Goal: Task Accomplishment & Management: Complete application form

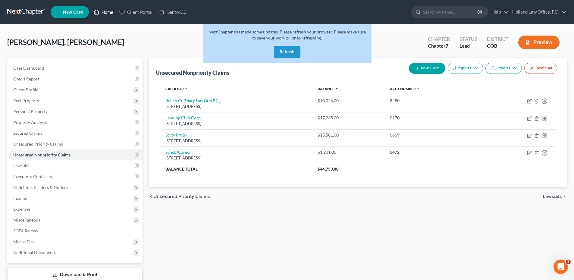
click at [108, 12] on link "Home" at bounding box center [104, 12] width 26 height 11
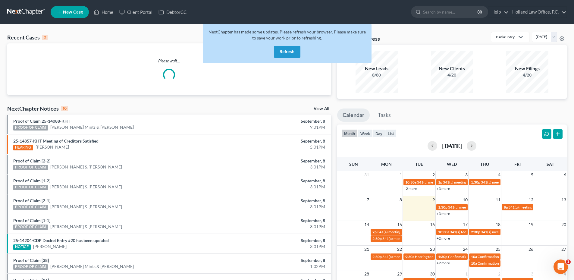
click at [285, 54] on button "Refresh" at bounding box center [287, 52] width 27 height 12
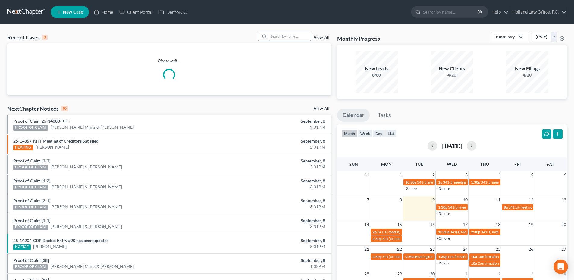
click at [288, 37] on input "search" at bounding box center [290, 36] width 42 height 9
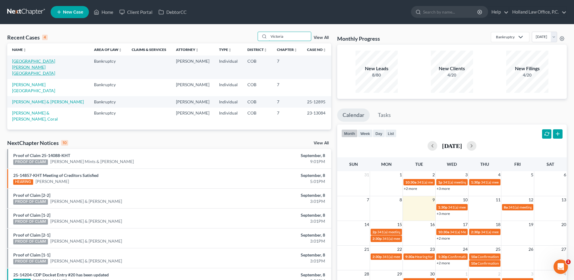
type input "Victoria"
click at [36, 60] on link "[GEOGRAPHIC_DATA][PERSON_NAME][GEOGRAPHIC_DATA]" at bounding box center [33, 66] width 43 height 17
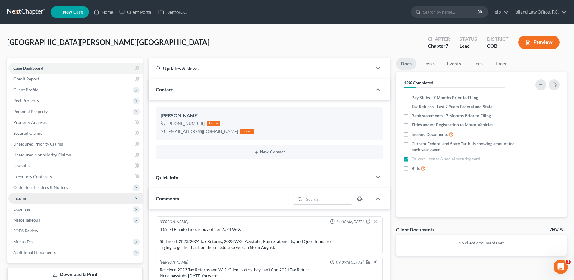
click at [57, 198] on span "Income" at bounding box center [75, 198] width 134 height 11
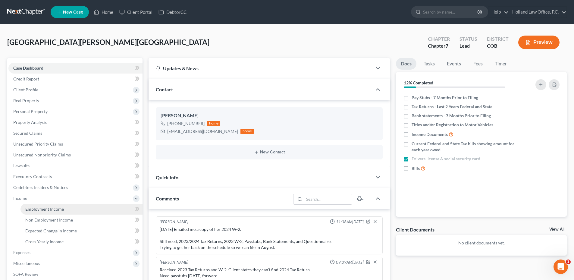
click at [49, 207] on span "Employment Income" at bounding box center [44, 208] width 39 height 5
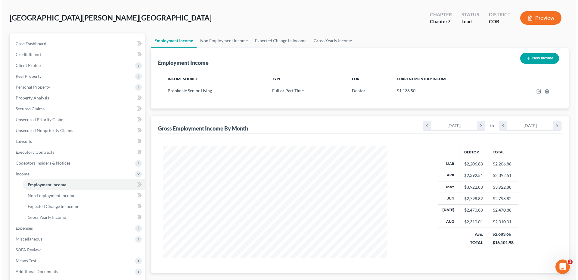
scroll to position [60, 0]
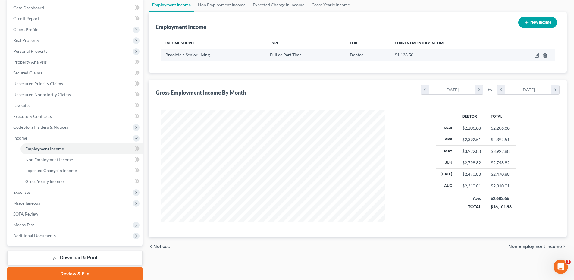
click at [540, 56] on td at bounding box center [530, 54] width 48 height 11
click at [538, 56] on icon "button" at bounding box center [536, 55] width 5 height 5
select select "0"
select select "5"
select select "0"
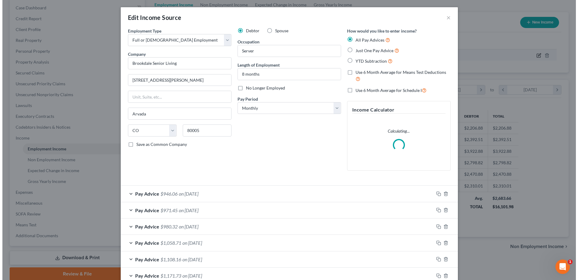
scroll to position [113, 239]
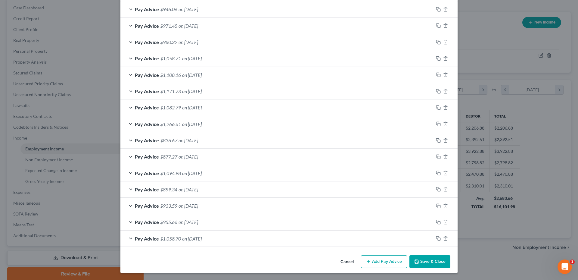
click at [433, 256] on button "Save & Close" at bounding box center [430, 261] width 41 height 13
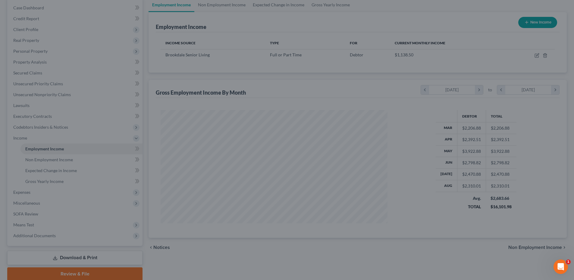
scroll to position [301064, 300940]
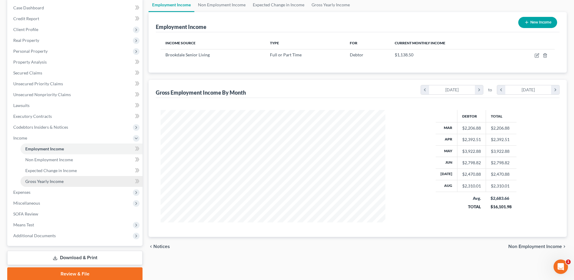
click at [51, 179] on span "Gross Yearly Income" at bounding box center [44, 181] width 38 height 5
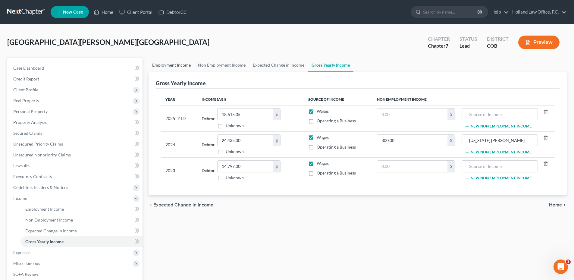
click at [170, 65] on link "Employment Income" at bounding box center [171, 65] width 46 height 14
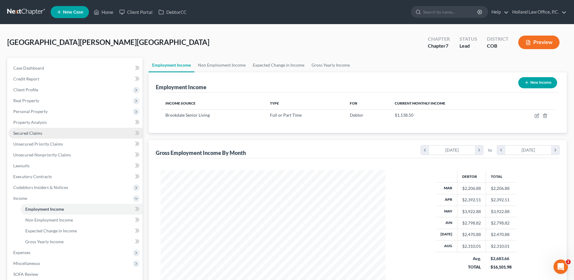
scroll to position [112, 237]
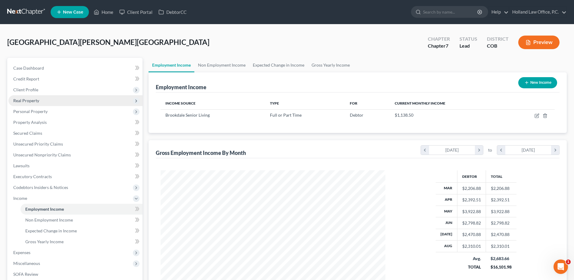
click at [28, 96] on span "Real Property" at bounding box center [75, 100] width 134 height 11
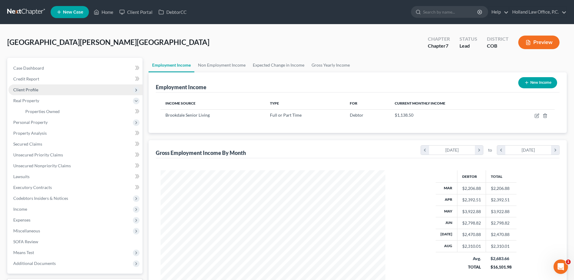
click at [27, 85] on span "Client Profile" at bounding box center [75, 89] width 134 height 11
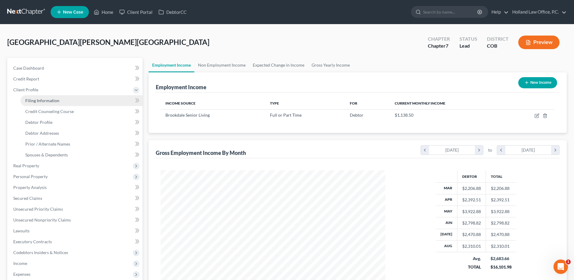
click at [47, 101] on span "Filing Information" at bounding box center [42, 100] width 34 height 5
select select "1"
select select "0"
select select "5"
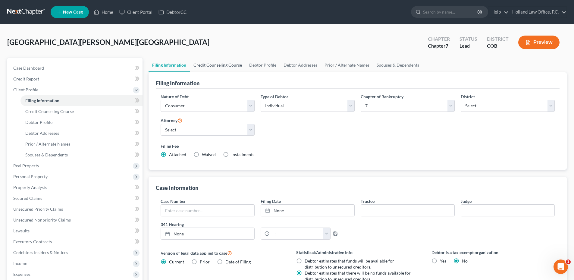
click at [204, 61] on link "Credit Counseling Course" at bounding box center [218, 65] width 56 height 14
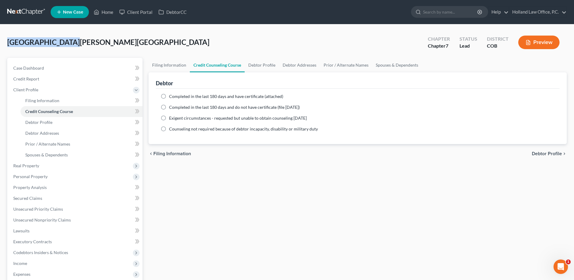
drag, startPoint x: 8, startPoint y: 40, endPoint x: 113, endPoint y: 45, distance: 104.9
click at [113, 45] on div "Medrano, Victoria Upgraded Chapter Chapter 7 Status Lead District COB Preview" at bounding box center [286, 45] width 559 height 26
drag, startPoint x: 113, startPoint y: 45, endPoint x: 47, endPoint y: 43, distance: 65.7
copy span "[GEOGRAPHIC_DATA][PERSON_NAME][GEOGRAPHIC_DATA]"
click at [261, 62] on link "Debtor Profile" at bounding box center [262, 65] width 34 height 14
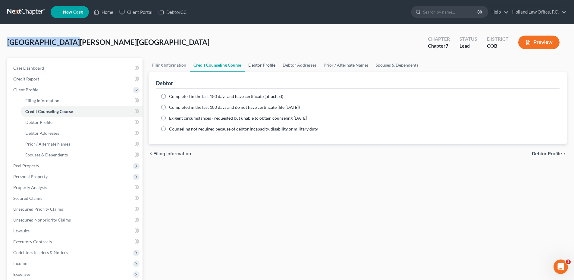
select select "0"
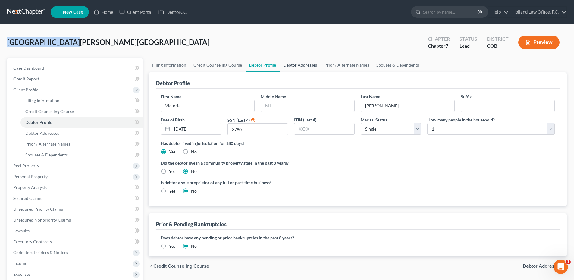
click at [298, 65] on link "Debtor Addresses" at bounding box center [299, 65] width 41 height 14
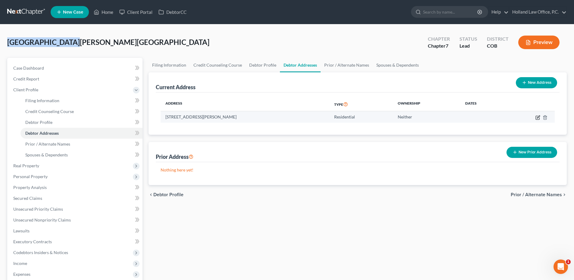
click at [539, 118] on icon "button" at bounding box center [537, 117] width 5 height 5
select select "5"
select select "0"
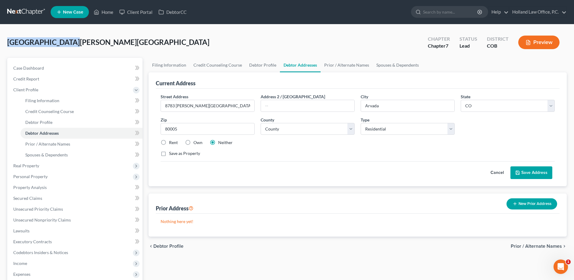
click at [526, 171] on button "Save Address" at bounding box center [531, 172] width 42 height 13
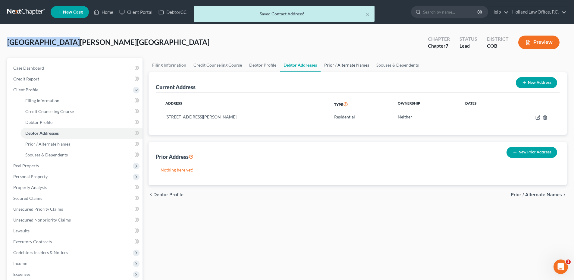
click at [339, 64] on link "Prior / Alternate Names" at bounding box center [346, 65] width 52 height 14
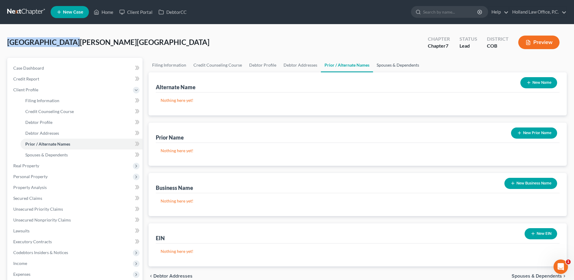
click at [386, 64] on link "Spouses & Dependents" at bounding box center [398, 65] width 50 height 14
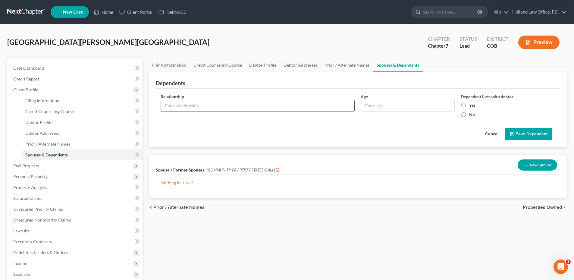
click at [201, 101] on input "text" at bounding box center [257, 105] width 193 height 11
click at [200, 104] on input "text" at bounding box center [257, 105] width 193 height 11
click at [367, 131] on div "Cancel Save Dependent" at bounding box center [358, 132] width 394 height 18
click at [54, 166] on span "Real Property" at bounding box center [75, 165] width 134 height 11
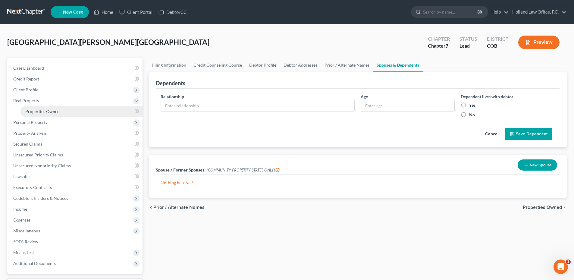
click at [43, 113] on span "Properties Owned" at bounding box center [42, 111] width 34 height 5
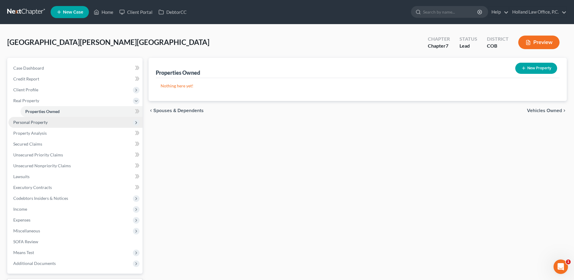
click at [64, 126] on span "Personal Property" at bounding box center [75, 122] width 134 height 11
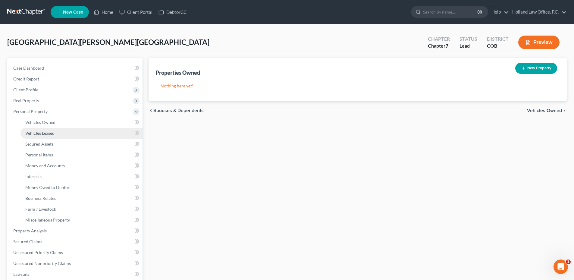
click at [51, 131] on span "Vehicles Leased" at bounding box center [39, 132] width 29 height 5
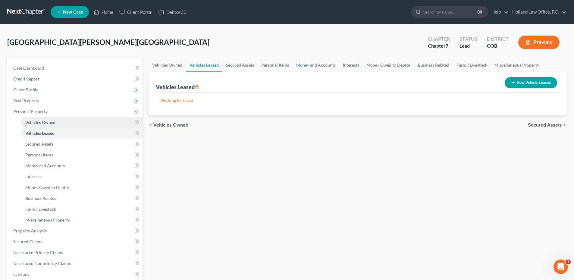
click at [54, 127] on link "Vehicles Owned" at bounding box center [81, 122] width 122 height 11
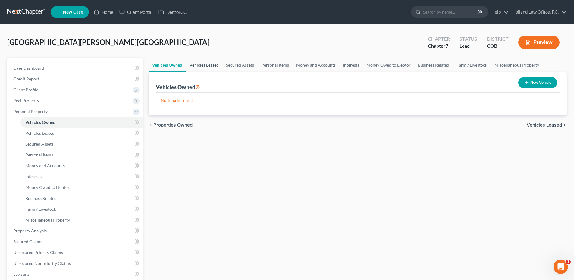
click at [204, 69] on link "Vehicles Leased" at bounding box center [204, 65] width 36 height 14
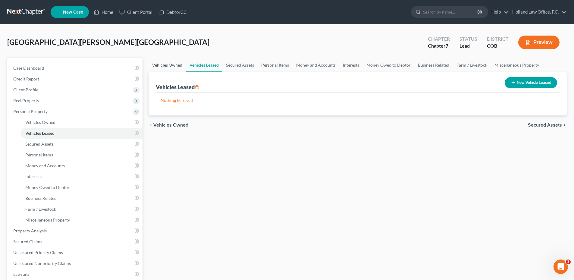
click at [171, 66] on link "Vehicles Owned" at bounding box center [166, 65] width 37 height 14
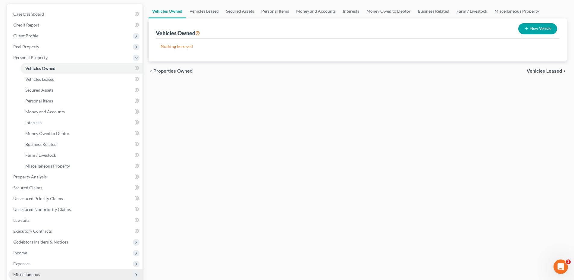
scroll to position [149, 0]
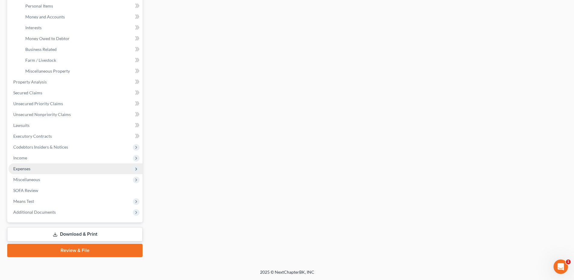
click at [32, 166] on span "Expenses" at bounding box center [75, 168] width 134 height 11
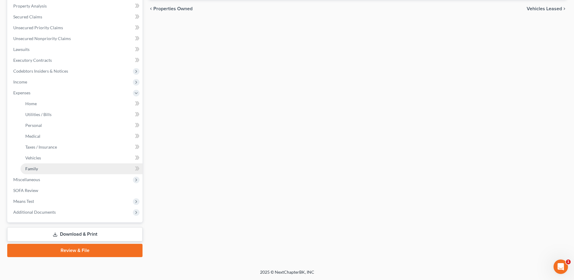
scroll to position [116, 0]
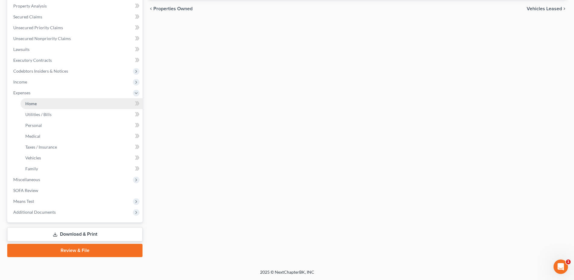
click at [48, 106] on link "Home" at bounding box center [81, 103] width 122 height 11
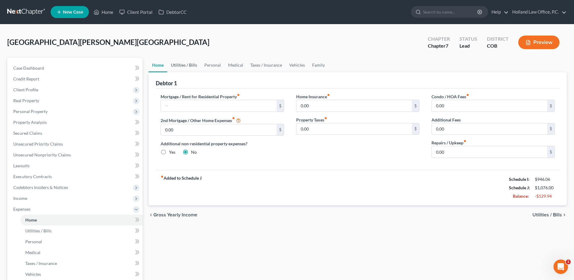
click at [176, 63] on link "Utilities / Bills" at bounding box center [183, 65] width 33 height 14
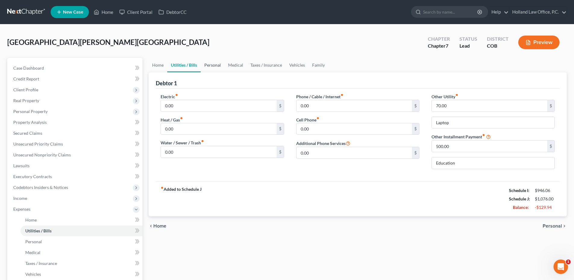
click at [210, 66] on link "Personal" at bounding box center [213, 65] width 24 height 14
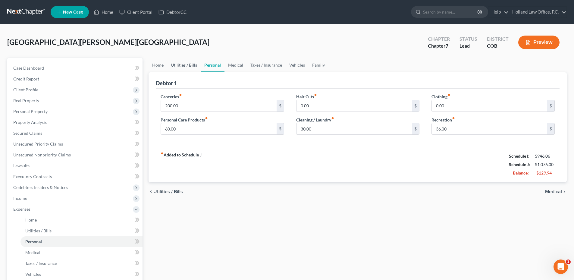
click at [171, 67] on link "Utilities / Bills" at bounding box center [183, 65] width 33 height 14
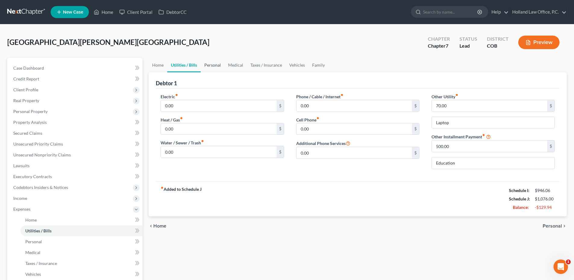
click at [206, 67] on link "Personal" at bounding box center [213, 65] width 24 height 14
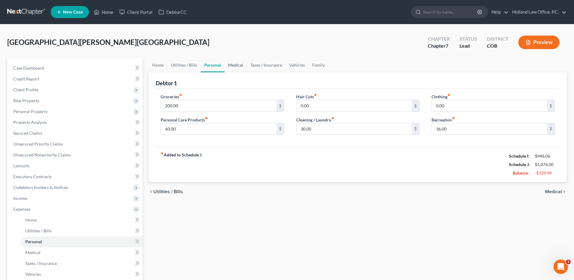
click at [236, 65] on link "Medical" at bounding box center [235, 65] width 22 height 14
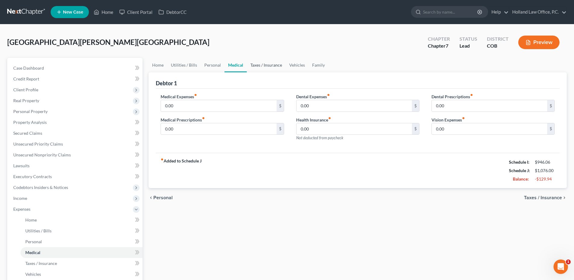
click at [260, 66] on link "Taxes / Insurance" at bounding box center [266, 65] width 39 height 14
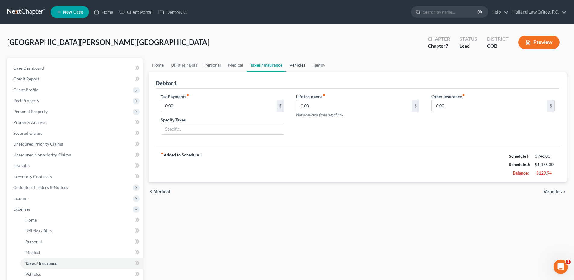
click at [289, 66] on link "Vehicles" at bounding box center [297, 65] width 23 height 14
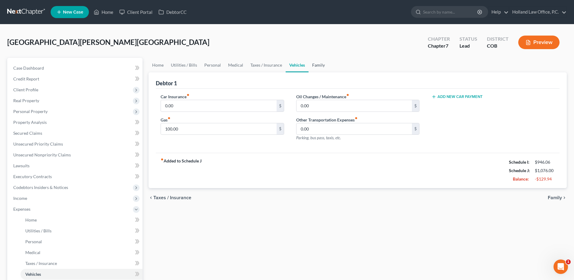
click at [320, 66] on link "Family" at bounding box center [318, 65] width 20 height 14
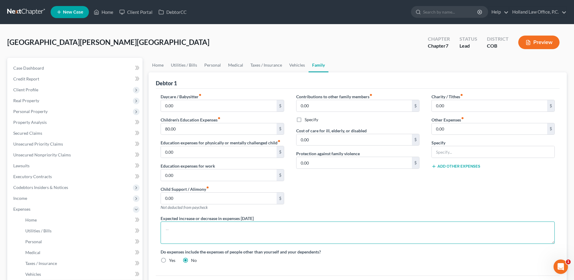
click at [216, 225] on textarea at bounding box center [358, 232] width 394 height 22
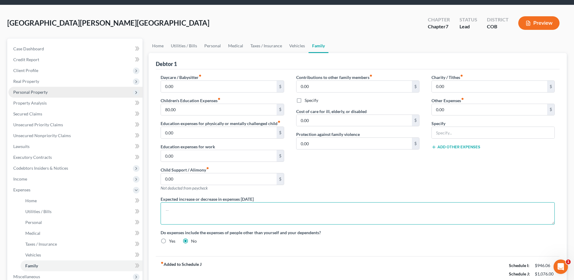
scroll to position [30, 0]
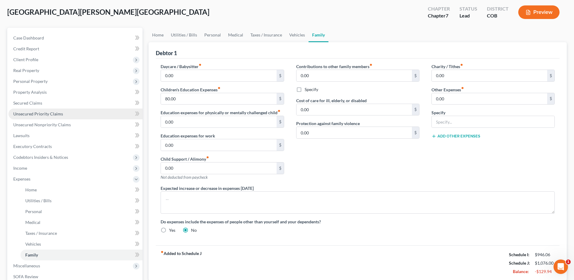
click at [33, 116] on span "Unsecured Priority Claims" at bounding box center [38, 113] width 50 height 5
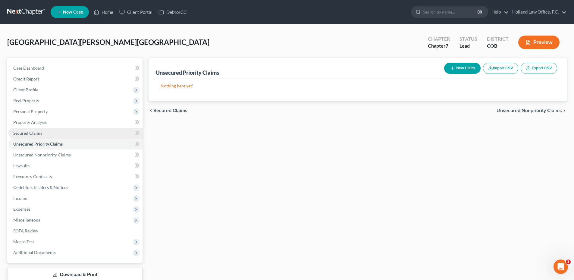
click at [39, 136] on link "Secured Claims" at bounding box center [75, 133] width 134 height 11
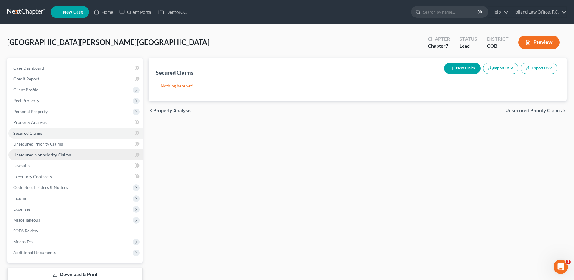
click at [35, 158] on link "Unsecured Nonpriority Claims" at bounding box center [75, 154] width 134 height 11
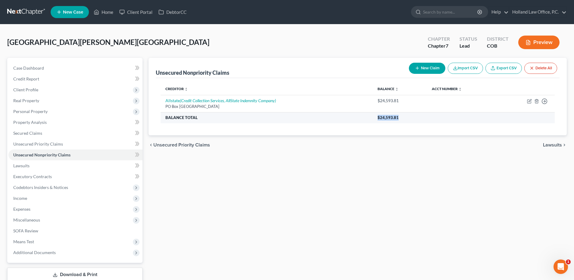
drag, startPoint x: 373, startPoint y: 117, endPoint x: 406, endPoint y: 118, distance: 32.9
click at [406, 118] on tr "Balance Total $24,593.81" at bounding box center [358, 117] width 394 height 11
drag, startPoint x: 406, startPoint y: 118, endPoint x: 403, endPoint y: 118, distance: 3.0
click at [406, 118] on th "$24,593.81" at bounding box center [464, 117] width 182 height 11
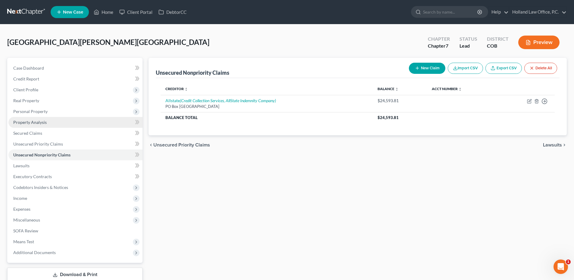
scroll to position [30, 0]
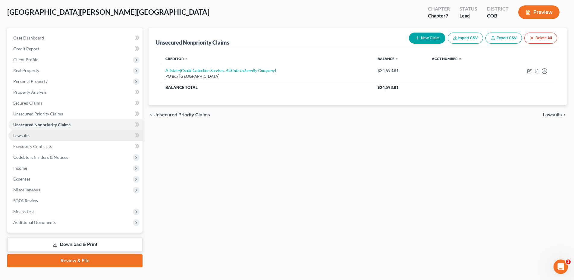
click at [26, 138] on link "Lawsuits" at bounding box center [75, 135] width 134 height 11
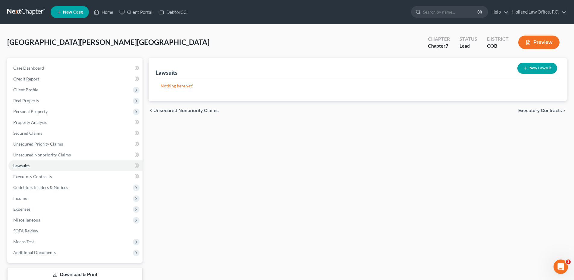
click at [543, 71] on button "New Lawsuit" at bounding box center [537, 68] width 40 height 11
select select "0"
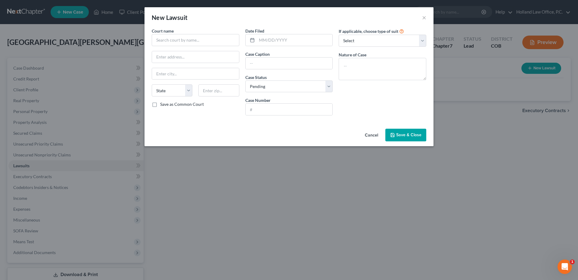
click at [374, 137] on button "Cancel" at bounding box center [371, 135] width 23 height 12
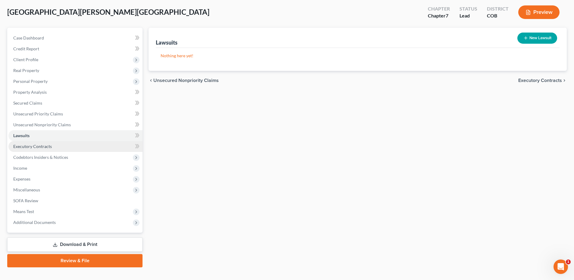
click at [48, 145] on span "Executory Contracts" at bounding box center [32, 146] width 39 height 5
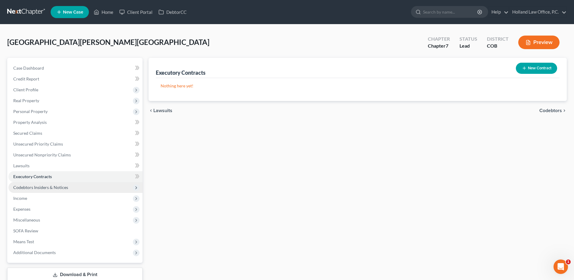
click at [50, 189] on span "Codebtors Insiders & Notices" at bounding box center [40, 187] width 55 height 5
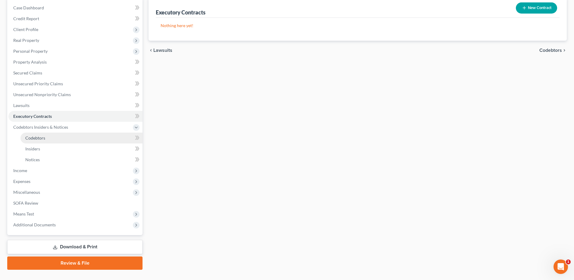
click at [51, 138] on link "Codebtors" at bounding box center [81, 138] width 122 height 11
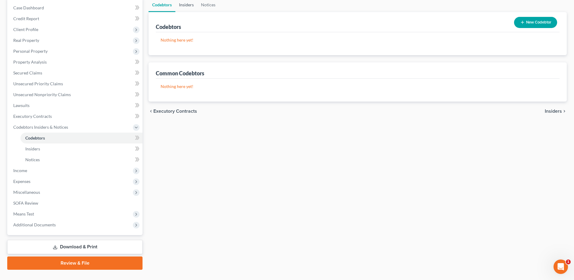
click at [185, 6] on link "Insiders" at bounding box center [186, 5] width 22 height 14
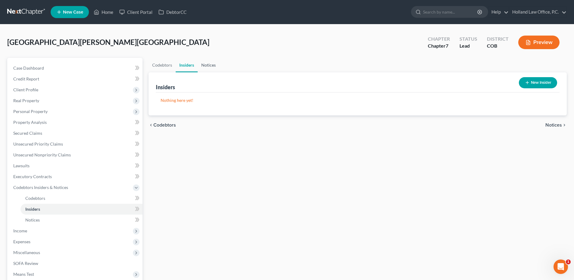
click at [202, 67] on link "Notices" at bounding box center [209, 65] width 22 height 14
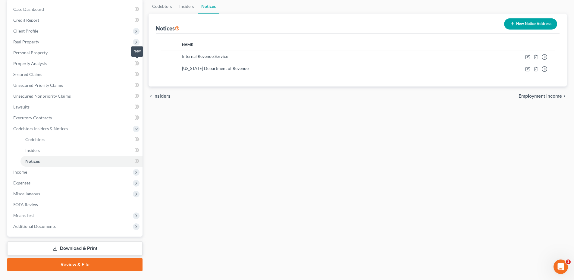
scroll to position [60, 0]
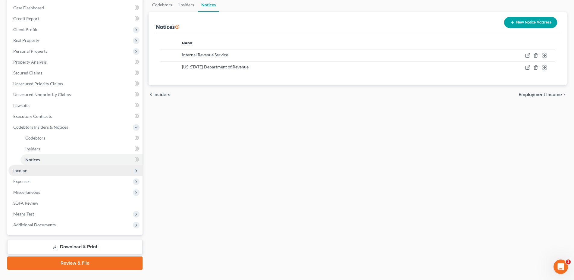
click at [28, 170] on span "Income" at bounding box center [75, 170] width 134 height 11
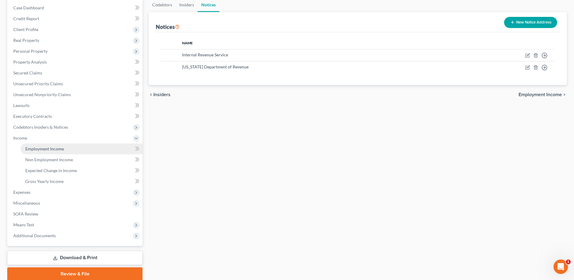
click at [59, 146] on span "Employment Income" at bounding box center [44, 148] width 39 height 5
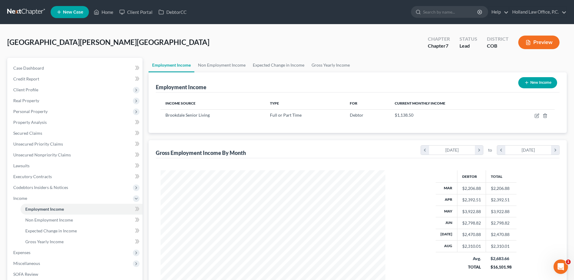
scroll to position [112, 237]
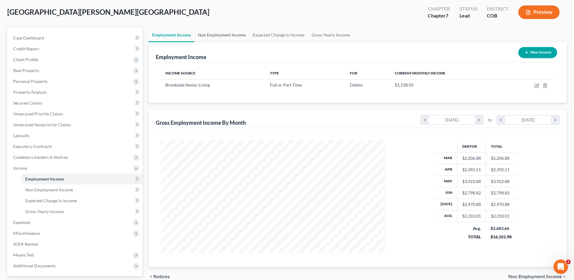
click at [227, 38] on link "Non Employment Income" at bounding box center [221, 35] width 55 height 14
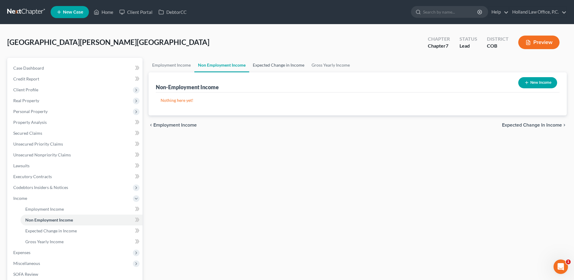
click at [262, 64] on link "Expected Change in Income" at bounding box center [278, 65] width 59 height 14
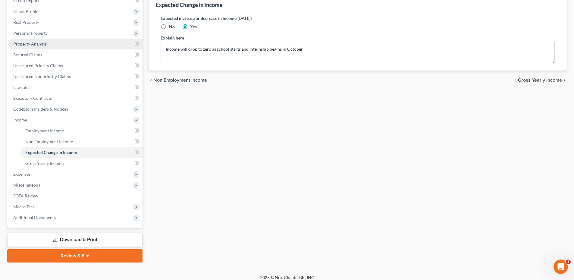
scroll to position [84, 0]
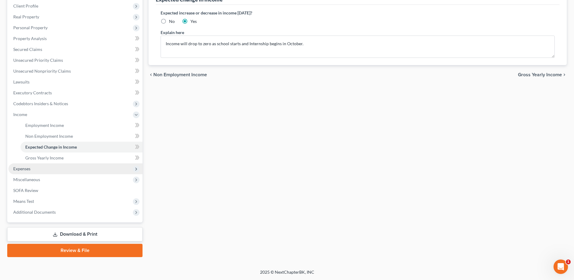
click at [23, 169] on span "Expenses" at bounding box center [21, 168] width 17 height 5
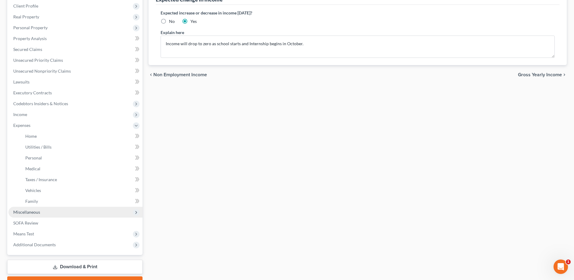
click at [33, 212] on span "Miscellaneous" at bounding box center [26, 211] width 27 height 5
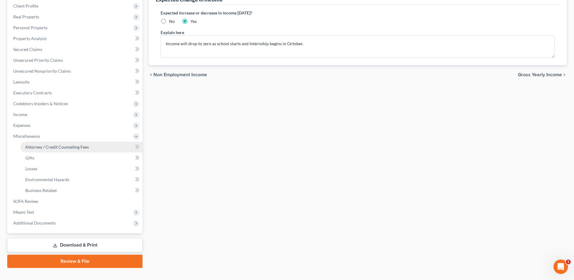
click at [51, 148] on span "Attorney / Credit Counseling Fees" at bounding box center [57, 146] width 64 height 5
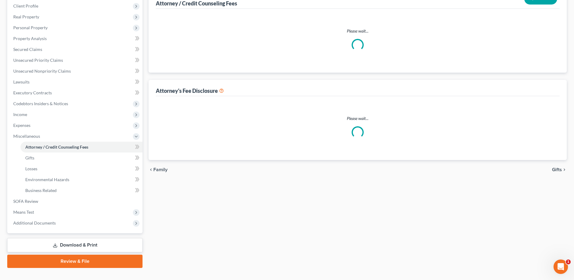
scroll to position [53, 0]
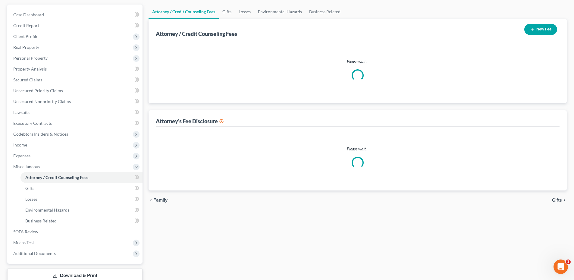
select select "0"
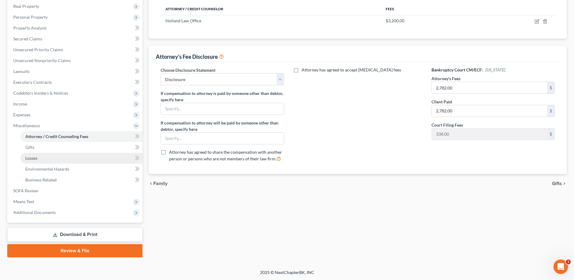
scroll to position [95, 0]
click at [42, 149] on link "Gifts" at bounding box center [81, 147] width 122 height 11
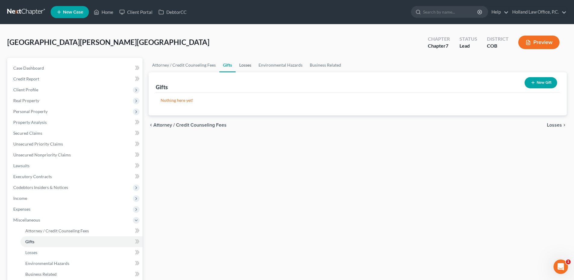
click at [245, 66] on link "Losses" at bounding box center [245, 65] width 19 height 14
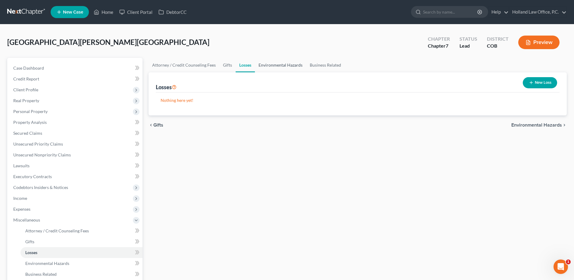
click at [276, 66] on link "Environmental Hazards" at bounding box center [280, 65] width 51 height 14
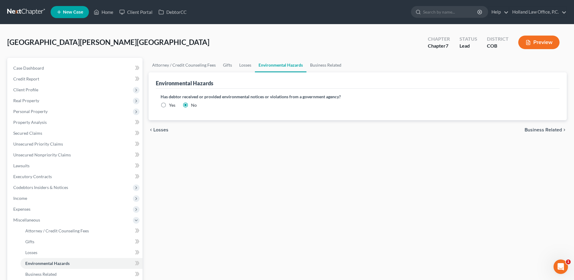
click at [302, 66] on link "Environmental Hazards" at bounding box center [281, 65] width 52 height 14
click at [319, 66] on link "Business Related" at bounding box center [325, 65] width 39 height 14
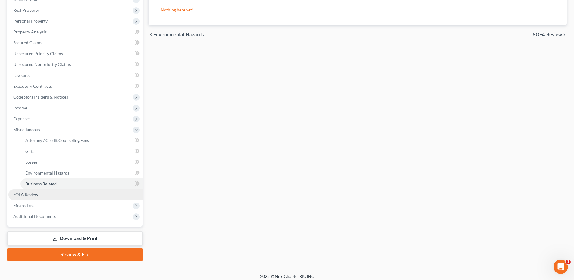
click at [35, 197] on link "SOFA Review" at bounding box center [75, 194] width 134 height 11
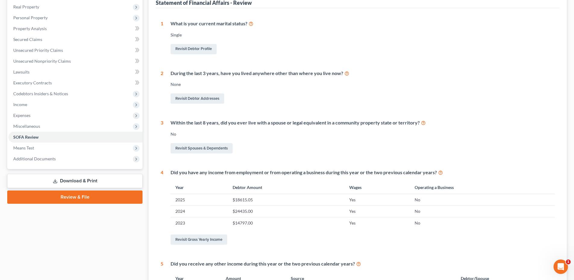
scroll to position [11, 0]
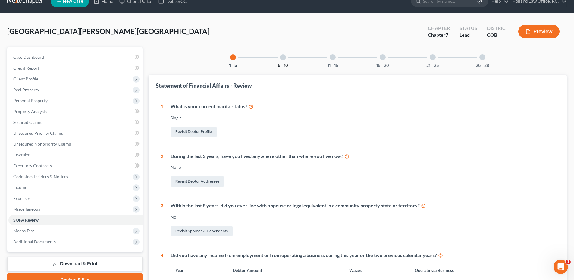
click at [282, 64] on button "6 - 10" at bounding box center [283, 66] width 10 height 4
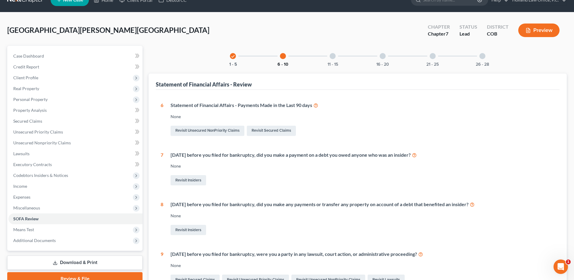
scroll to position [11, 0]
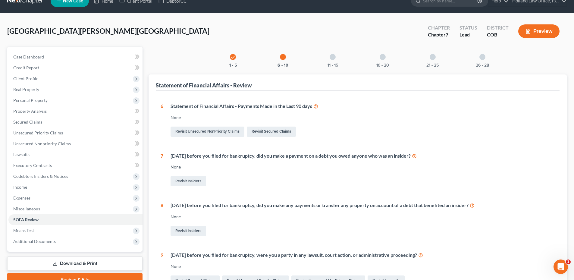
click at [334, 55] on div at bounding box center [332, 57] width 6 height 6
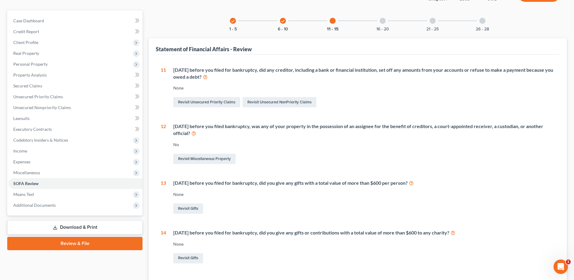
scroll to position [0, 0]
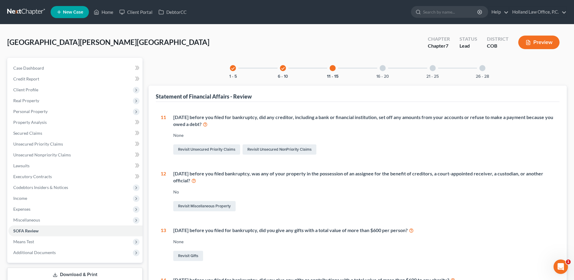
click at [384, 70] on div at bounding box center [382, 68] width 6 height 6
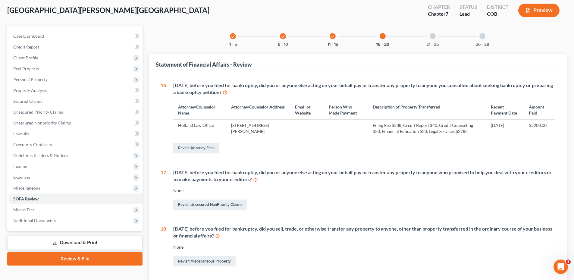
scroll to position [1, 0]
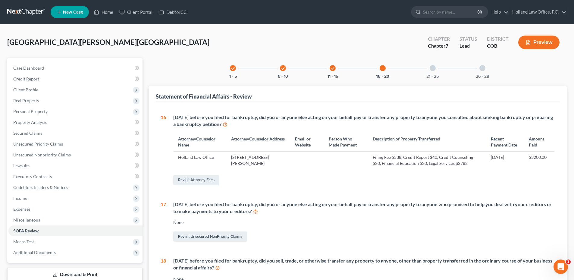
click at [435, 72] on div "21 - 25" at bounding box center [432, 68] width 20 height 20
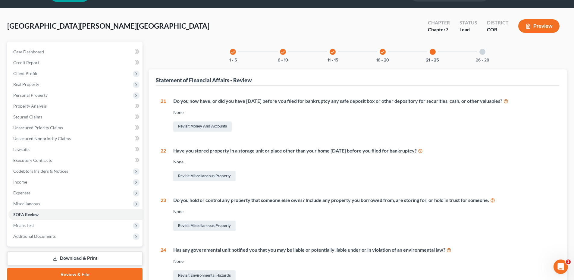
scroll to position [30, 0]
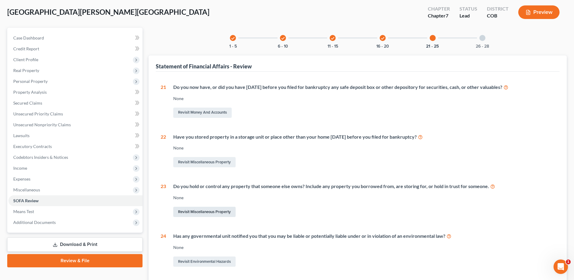
click at [214, 213] on link "Revisit Miscellaneous Property" at bounding box center [204, 212] width 62 height 10
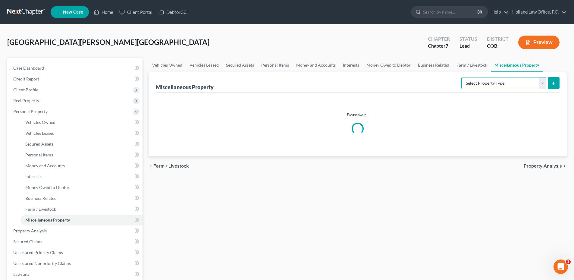
click at [492, 79] on select "Select Property Type Assigned for Creditor Benefit [DATE] Holding for Another N…" at bounding box center [503, 83] width 85 height 12
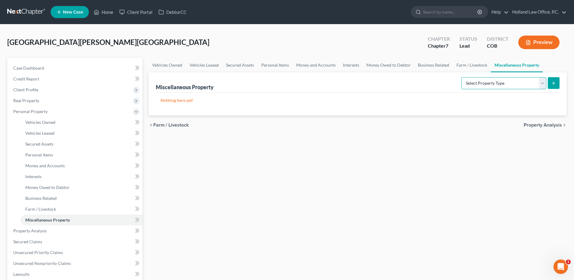
select select "holding_for_another"
click at [461, 77] on select "Select Property Type Assigned for Creditor Benefit [DATE] Holding for Another N…" at bounding box center [503, 83] width 85 height 12
click at [484, 86] on select "Select Property Type Assigned for Creditor Benefit [DATE] Holding for Another N…" at bounding box center [503, 83] width 85 height 12
click at [550, 81] on button "submit" at bounding box center [554, 83] width 12 height 12
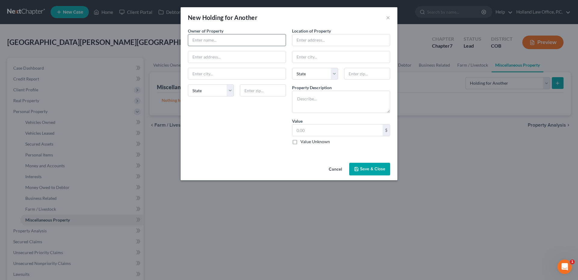
click at [210, 44] on input "text" at bounding box center [237, 39] width 98 height 11
click at [211, 43] on input "text" at bounding box center [237, 39] width 98 height 11
click at [224, 143] on div "Owner of Property * State AL AK AR AZ CA CO CT DE DC FL GA GU HI ID IL IN IA KS…" at bounding box center [237, 89] width 104 height 122
click at [329, 172] on button "Cancel" at bounding box center [335, 169] width 23 height 12
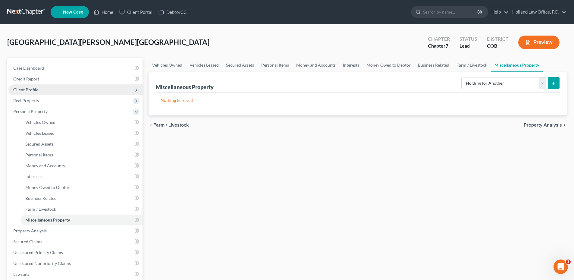
click at [33, 91] on span "Client Profile" at bounding box center [25, 89] width 25 height 5
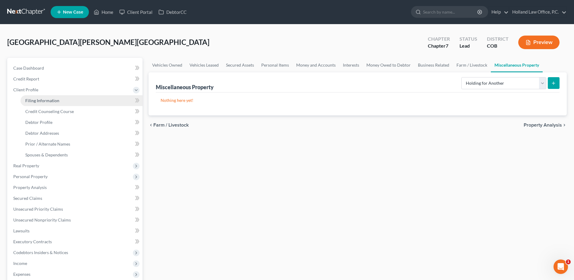
click at [42, 100] on span "Filing Information" at bounding box center [42, 100] width 34 height 5
select select "1"
select select "0"
select select "11"
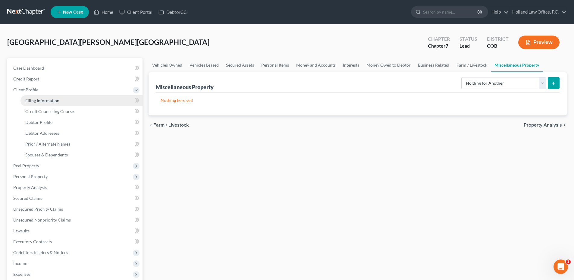
select select "0"
select select "5"
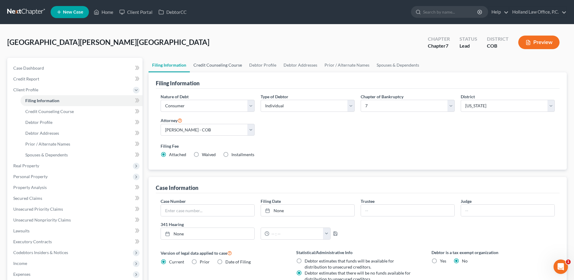
click at [208, 62] on link "Credit Counseling Course" at bounding box center [218, 65] width 56 height 14
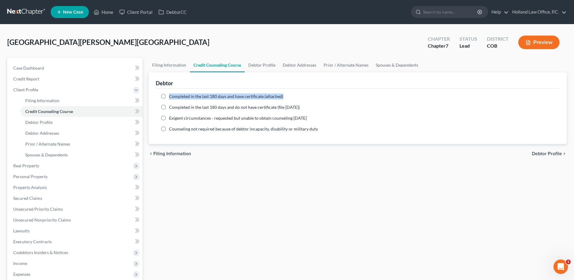
drag, startPoint x: 170, startPoint y: 95, endPoint x: 285, endPoint y: 94, distance: 114.5
click at [285, 94] on div "Completed in the last 180 days and have certificate (attached)" at bounding box center [358, 96] width 394 height 6
click at [286, 95] on div "Completed in the last 180 days and have certificate (attached)" at bounding box center [358, 96] width 394 height 6
drag, startPoint x: 260, startPoint y: 67, endPoint x: 252, endPoint y: 65, distance: 7.9
click at [260, 67] on link "Debtor Profile" at bounding box center [262, 65] width 34 height 14
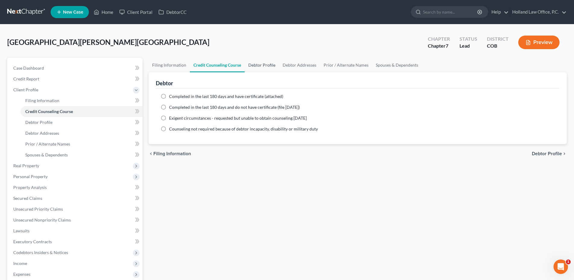
select select "0"
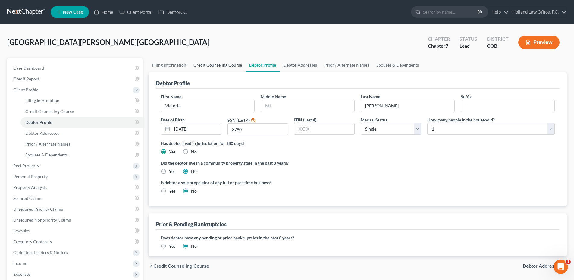
click at [221, 64] on link "Credit Counseling Course" at bounding box center [218, 65] width 56 height 14
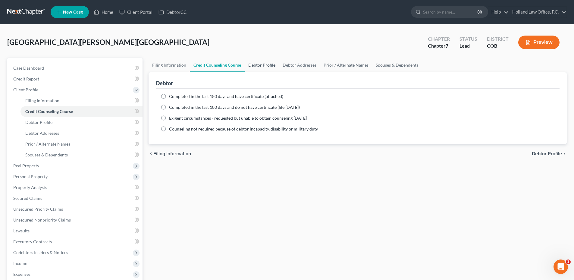
click at [258, 66] on link "Debtor Profile" at bounding box center [262, 65] width 34 height 14
select select "0"
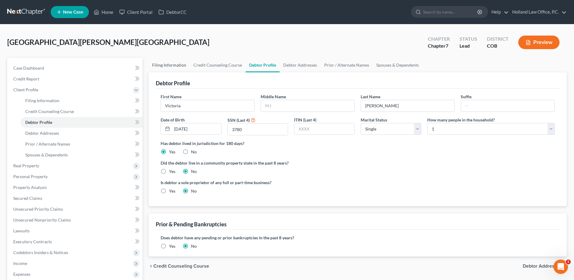
click at [173, 70] on link "Filing Information" at bounding box center [168, 65] width 41 height 14
select select "1"
select select "0"
select select "11"
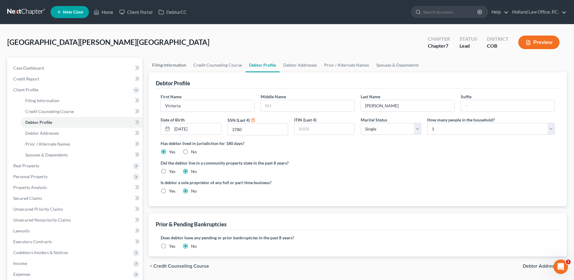
select select "0"
select select "5"
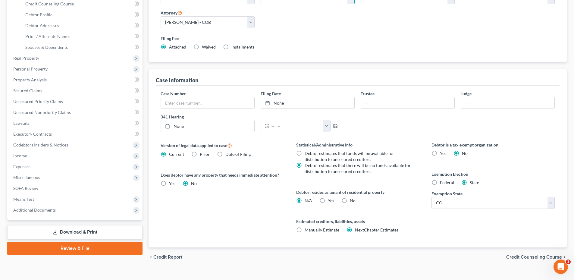
scroll to position [117, 0]
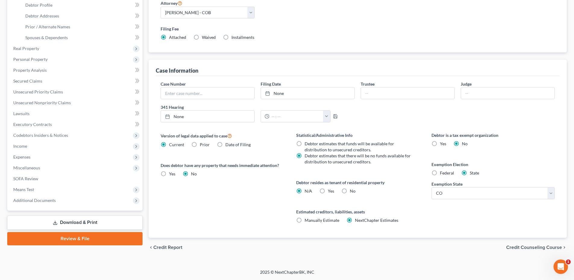
click at [350, 192] on label "No" at bounding box center [353, 191] width 6 height 6
click at [352, 192] on input "No" at bounding box center [354, 190] width 4 height 4
radio input "true"
radio input "false"
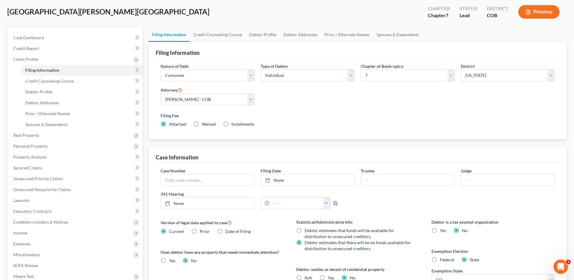
scroll to position [30, 0]
click at [36, 150] on span "Personal Property" at bounding box center [75, 146] width 134 height 11
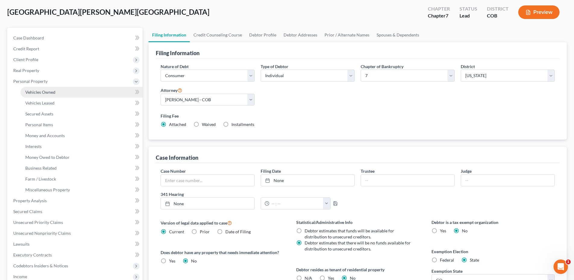
click at [46, 95] on link "Vehicles Owned" at bounding box center [81, 92] width 122 height 11
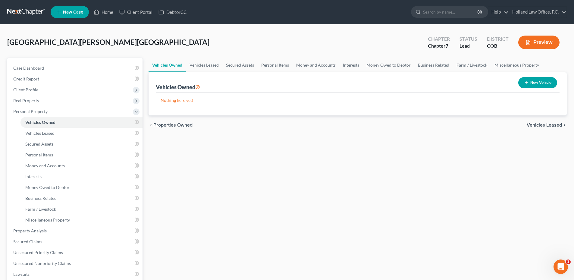
click at [528, 83] on icon "button" at bounding box center [526, 82] width 5 height 5
select select "0"
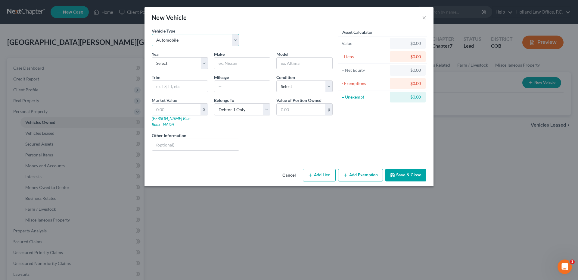
click at [192, 35] on select "Select Automobile Truck Trailer Watercraft Aircraft Motor Home Atv Other Vehicle" at bounding box center [196, 40] width 88 height 12
click at [180, 64] on select "Select 2026 2025 2024 2023 2022 2021 2020 2019 2018 2017 2016 2015 2014 2013 20…" at bounding box center [180, 63] width 56 height 12
click at [188, 63] on select "Select 2026 2025 2024 2023 2022 2021 2020 2019 2018 2017 2016 2015 2014 2013 20…" at bounding box center [180, 63] width 56 height 12
click at [190, 59] on select "Select 2026 2025 2024 2023 2022 2021 2020 2019 2018 2017 2016 2015 2014 2013 20…" at bounding box center [180, 63] width 56 height 12
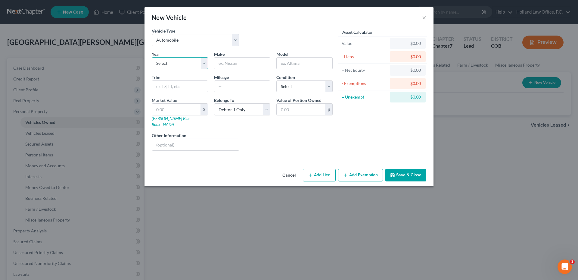
select select "4"
click at [152, 57] on select "Select 2026 2025 2024 2023 2022 2021 2020 2019 2018 2017 2016 2015 2014 2013 20…" at bounding box center [180, 63] width 56 height 12
click at [227, 63] on input "text" at bounding box center [242, 63] width 56 height 11
type input "Honda"
type input "Civic"
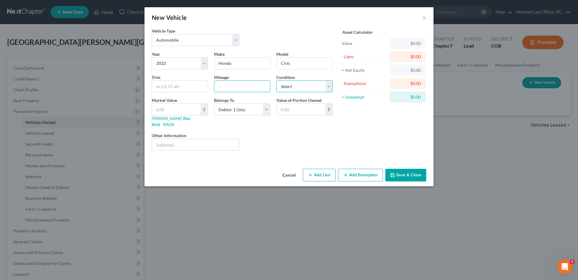
click at [304, 89] on select "Select Excellent Very Good Good Fair Poor" at bounding box center [304, 86] width 56 height 12
select select "2"
click at [276, 80] on select "Select Excellent Very Good Good Fair Poor" at bounding box center [304, 86] width 56 height 12
click at [243, 89] on input "text" at bounding box center [242, 86] width 56 height 11
type input "50000"
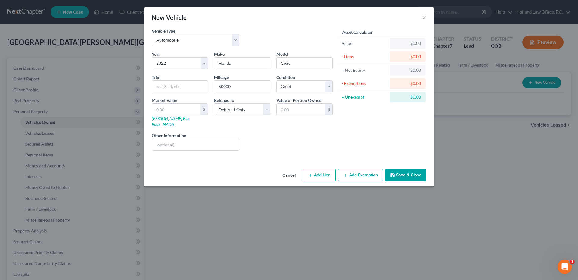
click at [320, 117] on div "Value of Portion Owned $" at bounding box center [304, 112] width 62 height 30
click at [367, 169] on button "Add Exemption" at bounding box center [360, 175] width 45 height 13
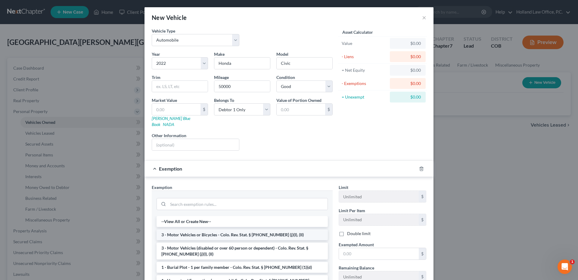
click at [208, 229] on li "3 - Motor Vehicles or Bicycles - Colo. Rev. Stat. § [PHONE_NUMBER] (j)(I), (II)" at bounding box center [242, 234] width 171 height 11
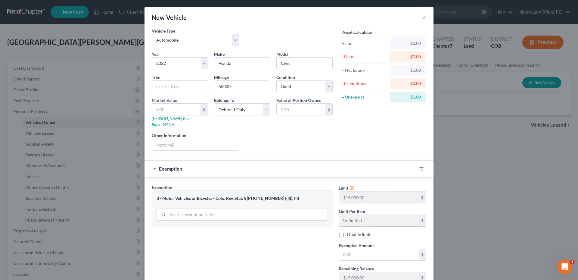
scroll to position [41, 0]
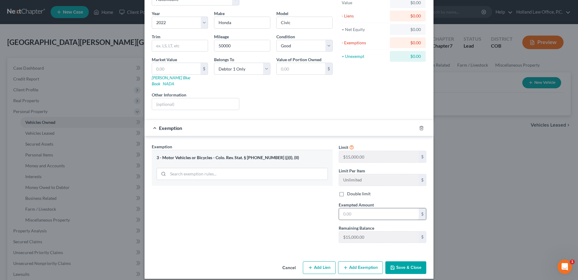
drag, startPoint x: 366, startPoint y: 210, endPoint x: 369, endPoint y: 207, distance: 3.6
click at [366, 210] on input "text" at bounding box center [379, 213] width 80 height 11
type input "0."
click at [413, 267] on button "Save & Close" at bounding box center [406, 267] width 41 height 13
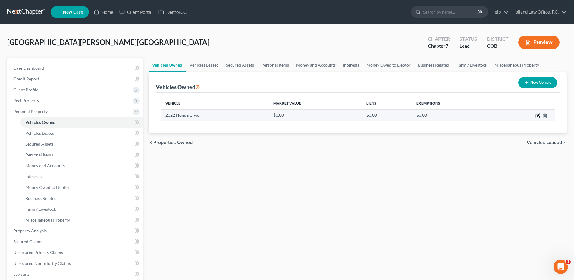
click at [537, 115] on icon "button" at bounding box center [537, 115] width 5 height 5
select select "0"
select select "4"
select select "2"
select select "0"
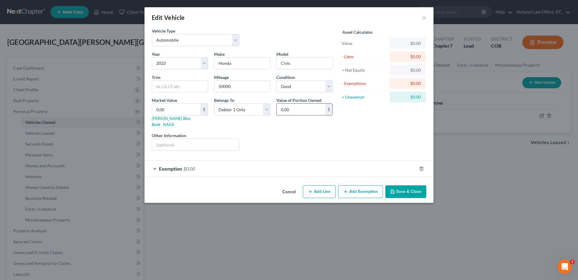
click at [283, 109] on input "0.00" at bounding box center [301, 109] width 48 height 11
type input "14,000"
click at [270, 162] on div "Exemption $0.00" at bounding box center [281, 169] width 272 height 16
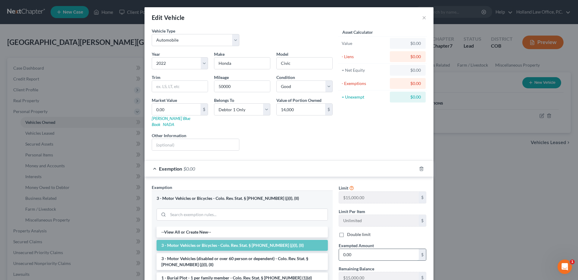
click at [351, 249] on input "0.00" at bounding box center [379, 254] width 80 height 11
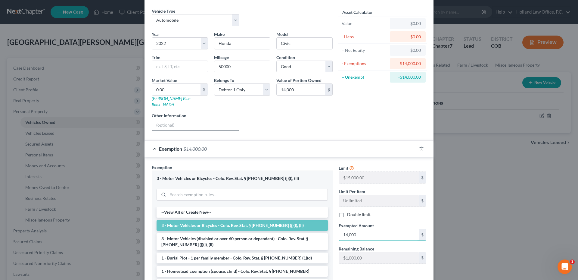
scroll to position [20, 0]
type input "14,000"
click at [167, 125] on div at bounding box center [196, 125] width 88 height 12
click at [171, 120] on input "text" at bounding box center [195, 124] width 87 height 11
type input "Salvage Title"
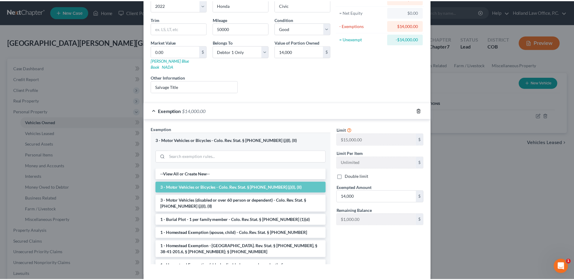
scroll to position [80, 0]
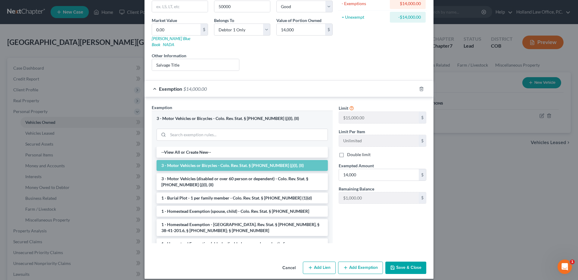
click at [406, 261] on button "Save & Close" at bounding box center [406, 267] width 41 height 13
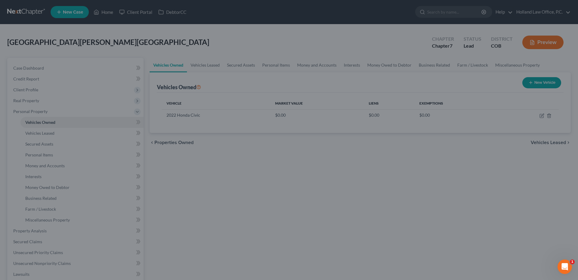
click at [406, 256] on div "Cancel Add Lien Add Lease Add Exemption Save & Close" at bounding box center [288, 247] width 251 height 17
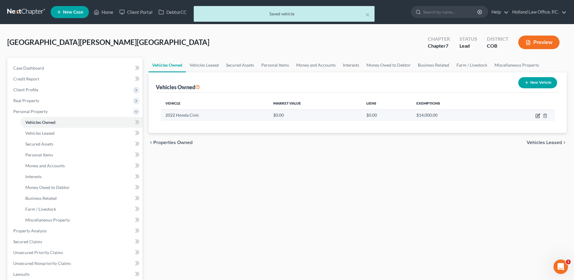
click at [538, 117] on icon "button" at bounding box center [537, 115] width 5 height 5
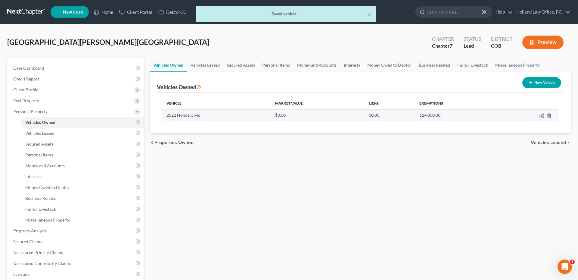
select select "0"
select select "4"
select select "2"
select select "0"
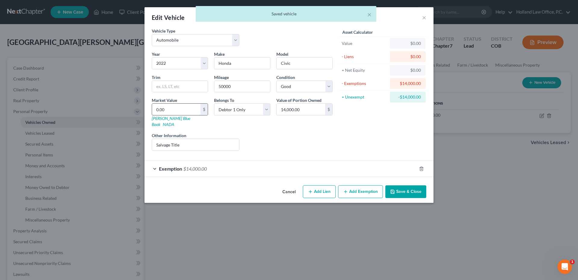
click at [183, 107] on input "0.00" at bounding box center [176, 109] width 48 height 11
type input "1"
type input "1.00"
type input "14"
type input "14.00"
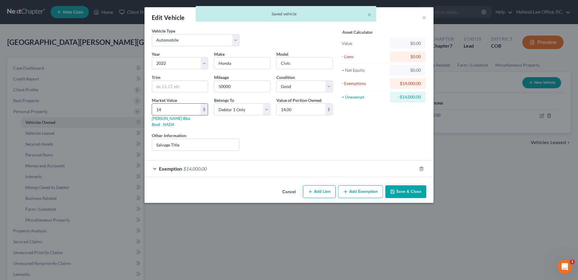
type input "140"
type input "140.00"
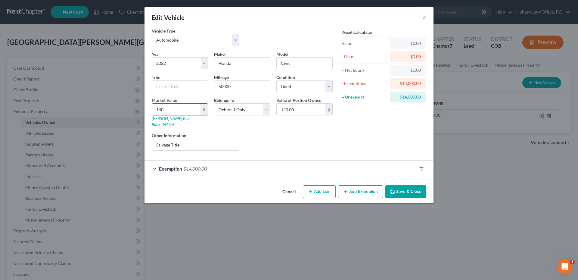
type input "1400"
type input "1,400.00"
type input "1,4000"
type input "14,000.00"
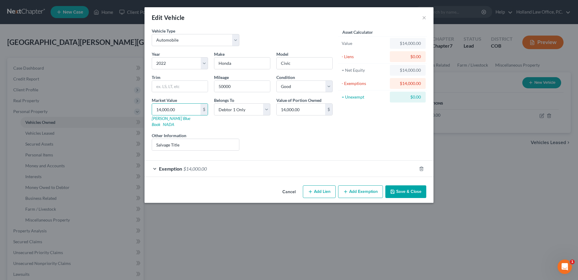
click at [407, 186] on button "Save & Close" at bounding box center [406, 191] width 41 height 13
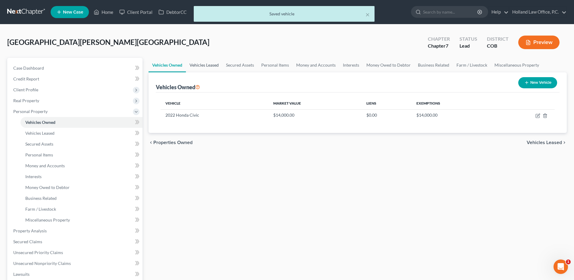
click at [209, 67] on link "Vehicles Leased" at bounding box center [204, 65] width 36 height 14
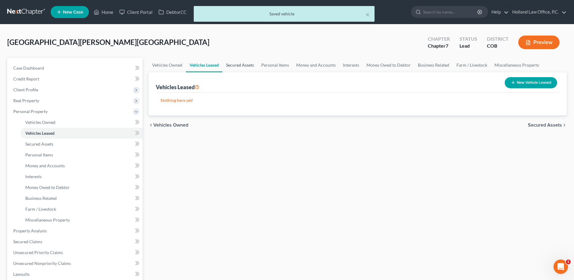
click at [235, 64] on link "Secured Assets" at bounding box center [239, 65] width 35 height 14
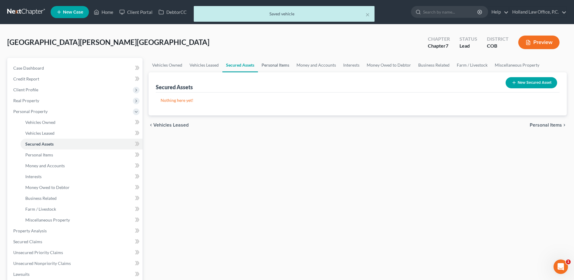
click at [271, 67] on link "Personal Items" at bounding box center [275, 65] width 35 height 14
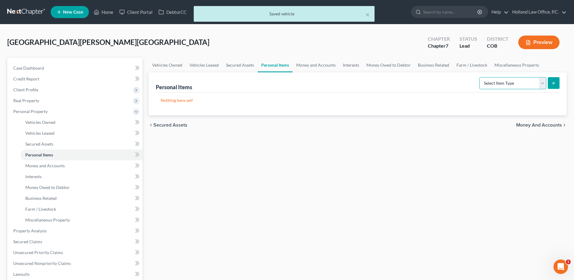
click at [498, 86] on select "Select Item Type Clothing Collectibles Of Value Electronics Firearms Household …" at bounding box center [512, 83] width 67 height 12
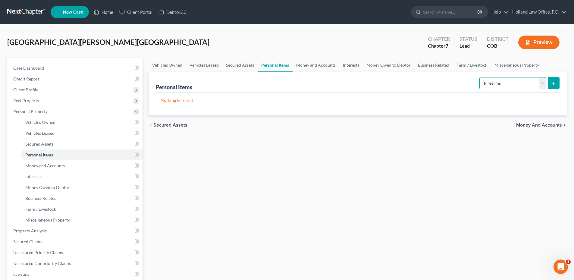
click at [480, 77] on select "Select Item Type Clothing Collectibles Of Value Electronics Firearms Household …" at bounding box center [512, 83] width 67 height 12
click at [509, 86] on select "Select Item Type Clothing Collectibles Of Value Electronics Firearms Household …" at bounding box center [512, 83] width 67 height 12
select select "electronics"
click at [480, 77] on select "Select Item Type Clothing Collectibles Of Value Electronics Firearms Household …" at bounding box center [512, 83] width 67 height 12
click at [551, 84] on button "submit" at bounding box center [554, 83] width 12 height 12
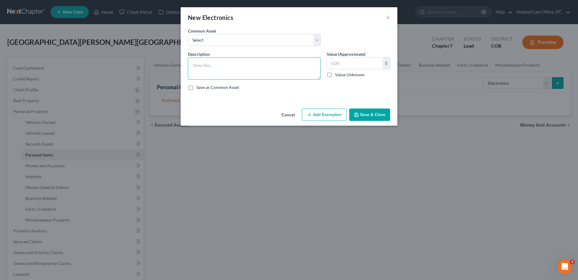
click at [222, 68] on textarea at bounding box center [254, 68] width 133 height 22
drag, startPoint x: 221, startPoint y: 49, endPoint x: 224, endPoint y: 44, distance: 5.4
click at [222, 48] on div "Common Asset Select 3 TV Xbox Computer 2 Tablets 3 Cell Phones nintendo switch …" at bounding box center [289, 39] width 208 height 23
click at [224, 43] on select "Select 3 TV Xbox Computer 2 Tablets 3 Cell Phones nintendo switch playstation T…" at bounding box center [254, 40] width 133 height 12
click at [224, 40] on select "Select 3 TV Xbox Computer 2 Tablets 3 Cell Phones nintendo switch playstation T…" at bounding box center [254, 40] width 133 height 12
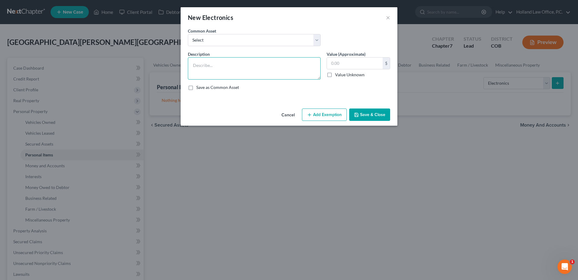
click at [210, 62] on textarea at bounding box center [254, 68] width 133 height 22
type textarea "Laptop, Ipad, tv"
drag, startPoint x: 367, startPoint y: 68, endPoint x: 363, endPoint y: 65, distance: 4.5
click at [364, 66] on input "text" at bounding box center [355, 63] width 56 height 11
click at [320, 112] on button "Add Exemption" at bounding box center [324, 114] width 45 height 13
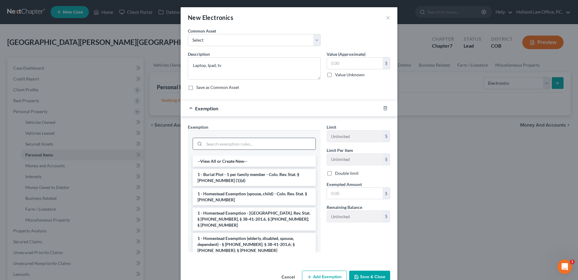
click at [229, 145] on input "search" at bounding box center [259, 143] width 111 height 11
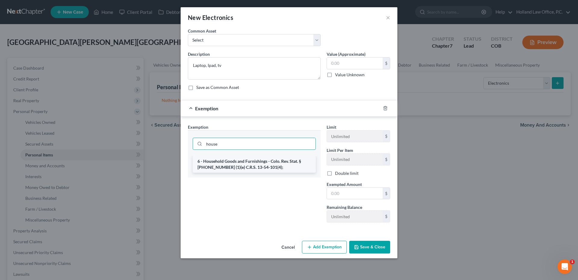
type input "house"
click at [235, 166] on li "6 - Household Goods and Furnishings - Colo. Rev. Stat. § [PHONE_NUMBER] (1)(e) …" at bounding box center [254, 164] width 123 height 17
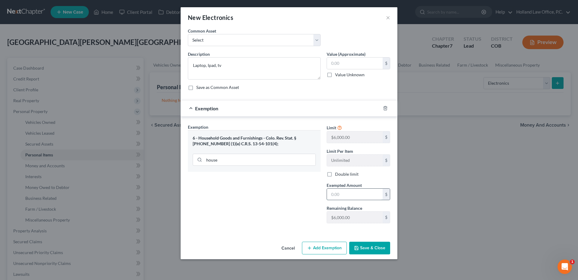
click at [360, 199] on input "text" at bounding box center [355, 194] width 56 height 11
type input "1,600"
click at [363, 250] on button "Save & Close" at bounding box center [369, 248] width 41 height 13
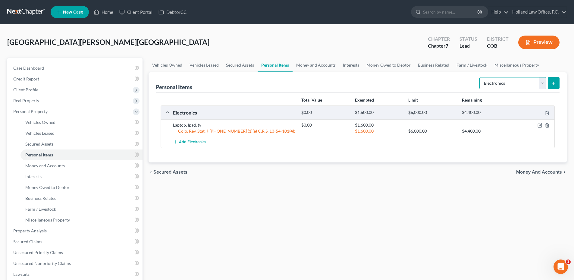
click at [501, 80] on select "Select Item Type Clothing Collectibles Of Value Electronics Firearms Household …" at bounding box center [512, 83] width 67 height 12
click at [480, 77] on select "Select Item Type Clothing Collectibles Of Value Electronics Firearms Household …" at bounding box center [512, 83] width 67 height 12
click at [551, 84] on icon "submit" at bounding box center [553, 83] width 5 height 5
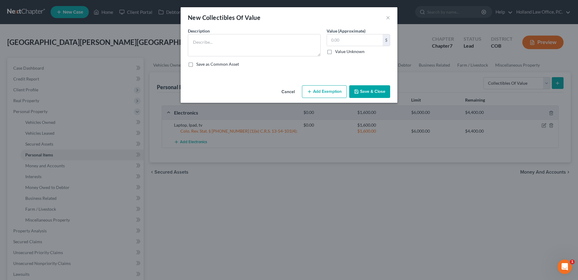
click at [298, 92] on button "Cancel" at bounding box center [288, 92] width 23 height 12
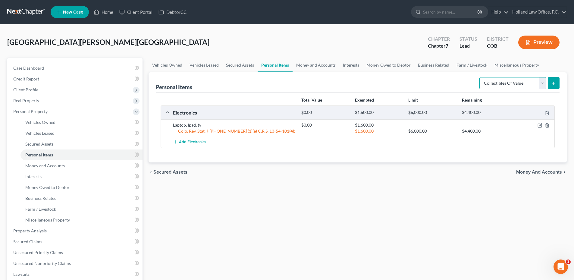
click at [485, 85] on select "Select Item Type Clothing Collectibles Of Value Electronics Firearms Household …" at bounding box center [512, 83] width 67 height 12
select select "clothing"
click at [480, 77] on select "Select Item Type Clothing Collectibles Of Value Electronics Firearms Household …" at bounding box center [512, 83] width 67 height 12
click at [553, 83] on icon "submit" at bounding box center [553, 83] width 5 height 5
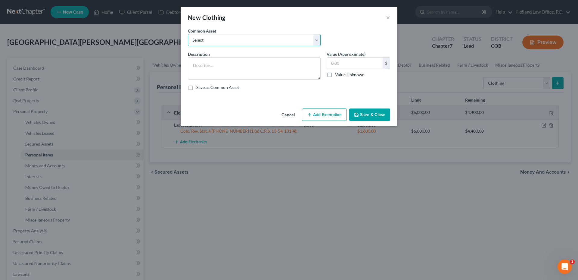
click at [231, 43] on select "Select Women's clothing, shoes and accessories Womens Clothing Childrens Clothi…" at bounding box center [254, 40] width 133 height 12
select select "1"
click at [188, 34] on select "Select Women's clothing, shoes and accessories Womens Clothing Childrens Clothi…" at bounding box center [254, 40] width 133 height 12
type textarea "Womens Clothing Childrens Clothing"
type input "400.00"
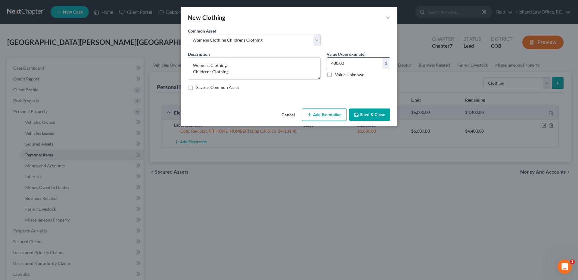
click at [351, 65] on input "400.00" at bounding box center [355, 63] width 56 height 11
drag, startPoint x: 250, startPoint y: 71, endPoint x: 187, endPoint y: 72, distance: 62.7
click at [186, 72] on div "Description * Womens Clothing Childrens Clothing" at bounding box center [254, 65] width 139 height 29
type textarea "Womens Clothing"
click at [349, 63] on input "400.00" at bounding box center [355, 63] width 56 height 11
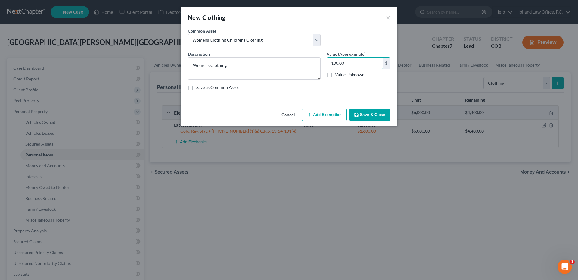
type input "100.00"
click at [328, 110] on button "Add Exemption" at bounding box center [324, 114] width 45 height 13
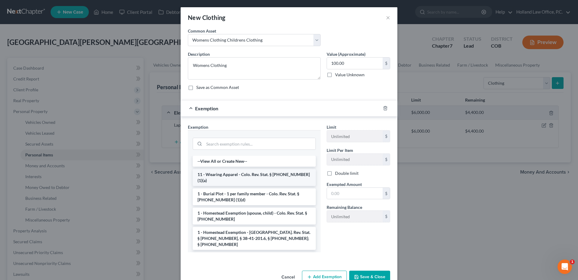
click at [211, 177] on li "11 - Wearing Apparel - Colo. Rev. Stat. § [PHONE_NUMBER] (1)(a)" at bounding box center [254, 177] width 123 height 17
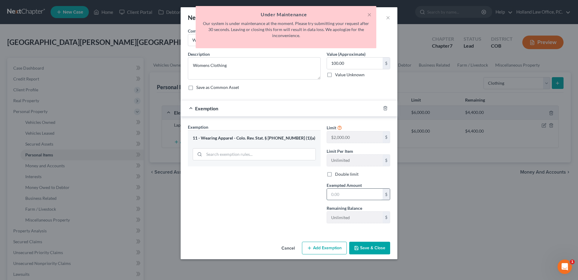
click at [353, 196] on input "text" at bounding box center [355, 194] width 56 height 11
type input "100.00"
click at [379, 249] on button "Save & Close" at bounding box center [369, 248] width 41 height 13
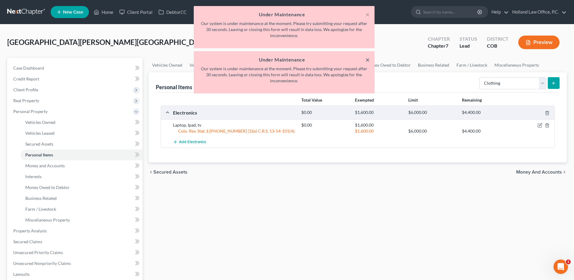
click at [369, 60] on button "×" at bounding box center [367, 59] width 4 height 7
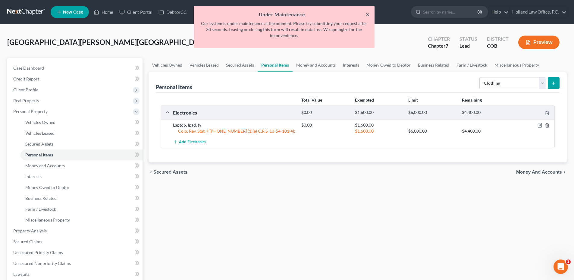
drag, startPoint x: 367, startPoint y: 18, endPoint x: 330, endPoint y: 17, distance: 36.5
click at [367, 18] on button "×" at bounding box center [367, 14] width 4 height 7
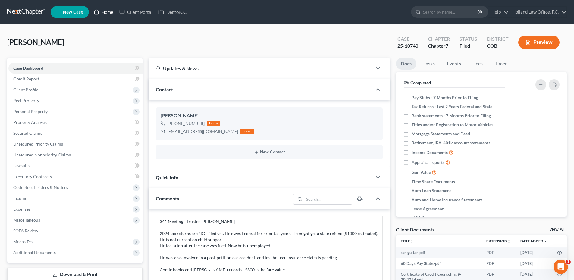
click at [110, 12] on link "Home" at bounding box center [104, 12] width 26 height 11
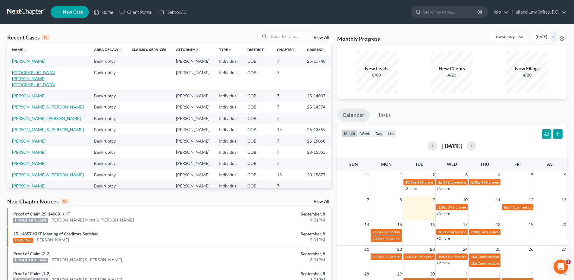
click at [24, 76] on link "[GEOGRAPHIC_DATA][PERSON_NAME][GEOGRAPHIC_DATA]" at bounding box center [33, 78] width 43 height 17
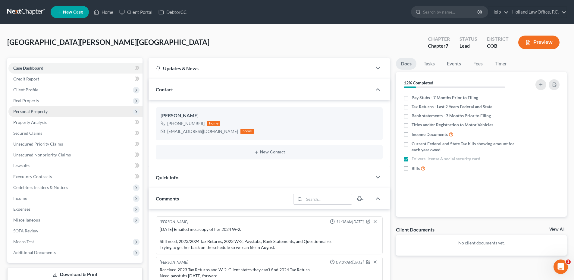
click at [32, 111] on span "Personal Property" at bounding box center [30, 111] width 34 height 5
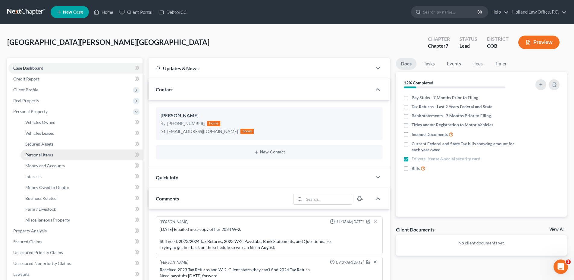
click at [48, 155] on span "Personal Items" at bounding box center [39, 154] width 28 height 5
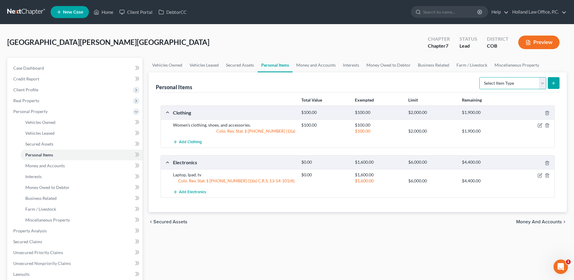
click at [508, 83] on select "Select Item Type Clothing Collectibles Of Value Electronics Firearms Household …" at bounding box center [512, 83] width 67 height 12
click at [504, 83] on select "Select Item Type Clothing Collectibles Of Value Electronics Firearms Household …" at bounding box center [512, 83] width 67 height 12
select select "household_goods"
click at [480, 77] on select "Select Item Type Clothing Collectibles Of Value Electronics Firearms Household …" at bounding box center [512, 83] width 67 height 12
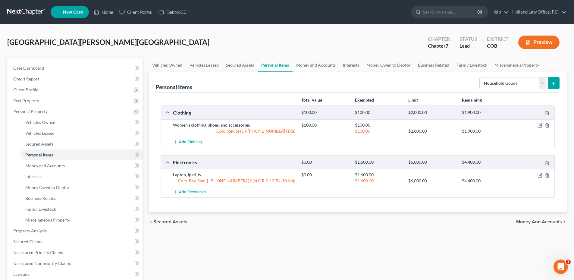
click at [551, 82] on icon "submit" at bounding box center [553, 83] width 5 height 5
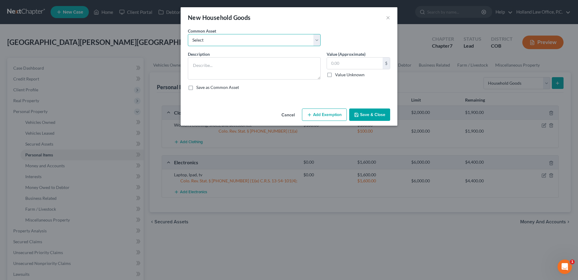
click at [219, 44] on select "Select Childrens Toys Sofa Loveseat Chair Tables Bedroom Furniture Desks Night …" at bounding box center [254, 40] width 133 height 12
click at [212, 61] on textarea at bounding box center [254, 68] width 133 height 22
type textarea "Dresser, Vanity"
click at [348, 63] on input "text" at bounding box center [355, 63] width 56 height 11
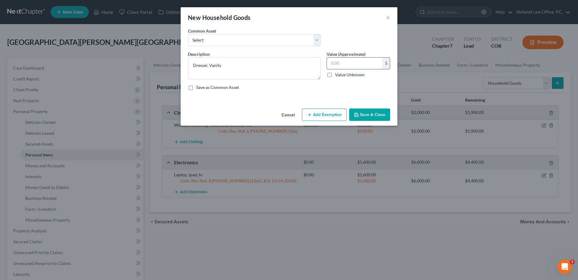
type input "1"
type input "200.00"
click at [325, 114] on button "Add Exemption" at bounding box center [324, 114] width 45 height 13
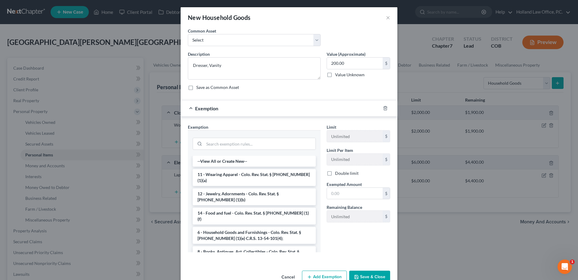
drag, startPoint x: 233, startPoint y: 225, endPoint x: 294, endPoint y: 208, distance: 63.4
click at [233, 227] on li "6 - Household Goods and Furnishings - Colo. Rev. Stat. § [PHONE_NUMBER] (1)(e) …" at bounding box center [254, 235] width 123 height 17
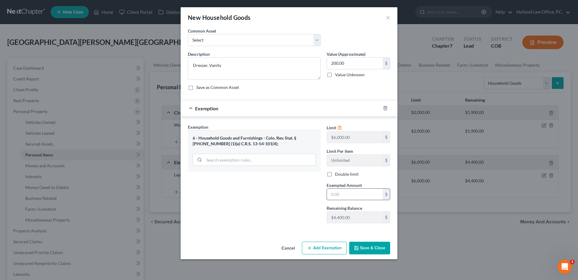
click at [350, 191] on input "text" at bounding box center [355, 194] width 56 height 11
type input "200.00"
click at [370, 246] on button "Save & Close" at bounding box center [369, 248] width 41 height 13
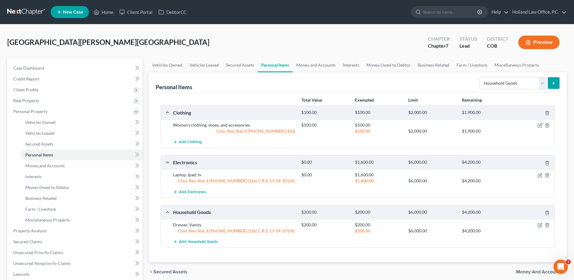
click at [514, 92] on div "Personal Items Select Item Type Clothing Collectibles Of Value Electronics Fire…" at bounding box center [358, 82] width 404 height 20
click at [508, 86] on select "Select Item Type Clothing Collectibles Of Value Electronics Firearms Household …" at bounding box center [512, 83] width 67 height 12
click at [334, 68] on link "Money and Accounts" at bounding box center [315, 65] width 47 height 14
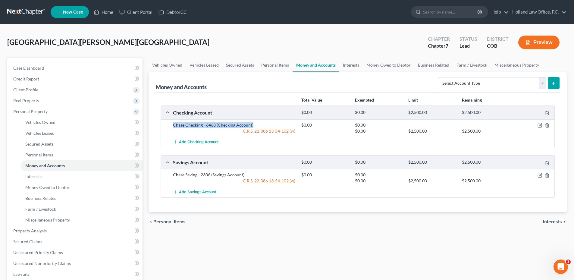
drag, startPoint x: 171, startPoint y: 125, endPoint x: 252, endPoint y: 124, distance: 80.7
click at [252, 124] on div "Chase Checking - 6468 (Checking Account)" at bounding box center [234, 125] width 128 height 6
click at [252, 123] on div "Chase Checking - 6468 (Checking Account)" at bounding box center [234, 125] width 128 height 6
drag, startPoint x: 173, startPoint y: 175, endPoint x: 259, endPoint y: 177, distance: 86.8
click at [259, 177] on div "Chase Saving - 2306 (Savings Account)" at bounding box center [234, 175] width 128 height 6
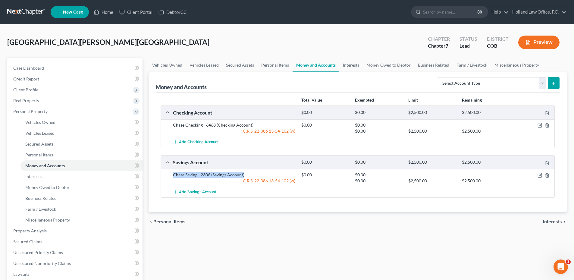
click at [260, 177] on div "Chase Saving - 2306 (Savings Account)" at bounding box center [234, 175] width 128 height 6
drag, startPoint x: 325, startPoint y: 123, endPoint x: 332, endPoint y: 124, distance: 6.6
click at [332, 124] on div "Chase Checking - 6468 (Checking Account) $0.00 $0.00 C.R.S. [FINANCIAL_ID]-102 …" at bounding box center [362, 128] width 385 height 12
drag, startPoint x: 299, startPoint y: 176, endPoint x: 315, endPoint y: 176, distance: 15.4
click at [315, 176] on div "$0.00" at bounding box center [324, 175] width 53 height 6
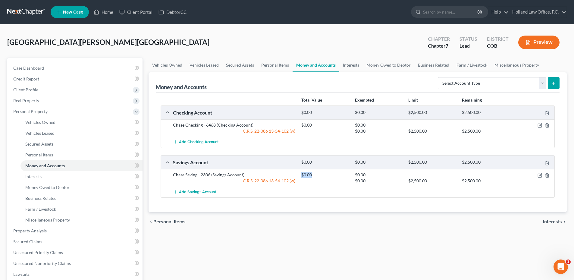
click at [315, 176] on div "$0.00" at bounding box center [324, 175] width 53 height 6
click at [353, 68] on link "Interests" at bounding box center [350, 65] width 23 height 14
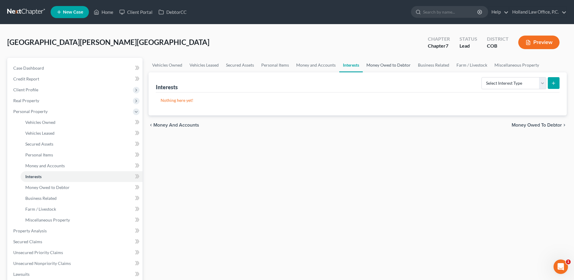
click at [376, 67] on link "Money Owed to Debtor" at bounding box center [389, 65] width 52 height 14
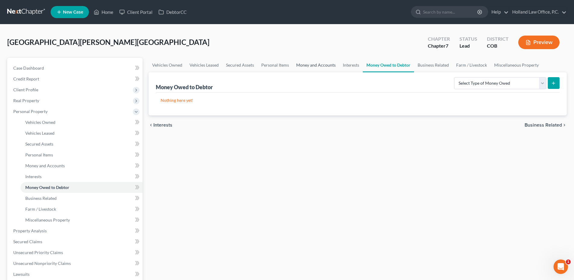
click at [318, 66] on link "Money and Accounts" at bounding box center [315, 65] width 47 height 14
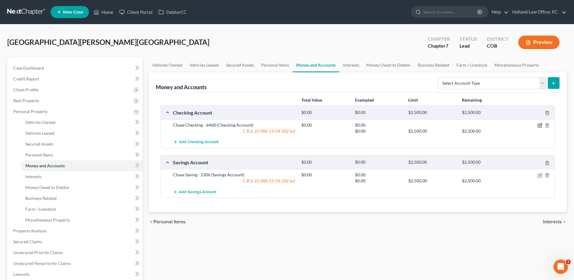
click at [539, 124] on icon "button" at bounding box center [539, 125] width 5 height 5
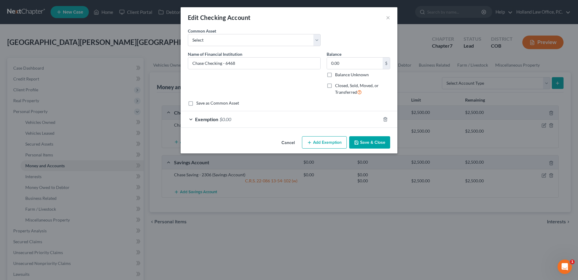
click at [253, 121] on div "Exemption $0.00" at bounding box center [281, 119] width 200 height 16
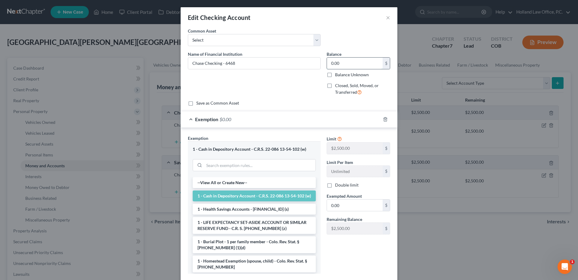
click at [345, 67] on input "0.00" at bounding box center [355, 63] width 56 height 11
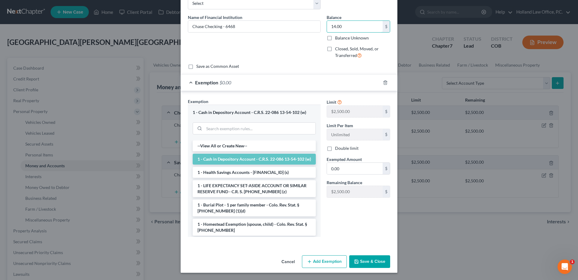
type input "14.00"
click at [364, 257] on button "Save & Close" at bounding box center [369, 261] width 41 height 13
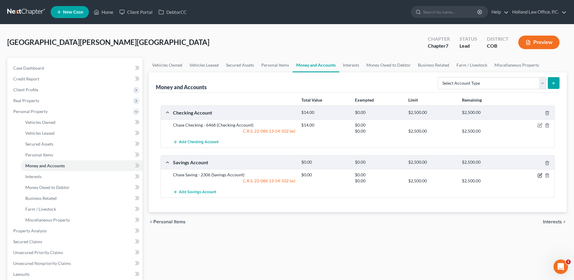
click at [540, 175] on icon "button" at bounding box center [540, 174] width 3 height 3
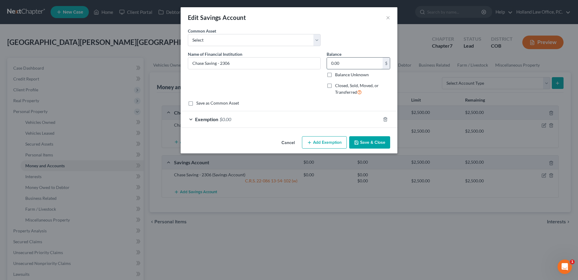
click at [349, 64] on input "0.00" at bounding box center [355, 63] width 56 height 11
type input "390.00"
click at [332, 119] on div "Exemption $0.00" at bounding box center [281, 119] width 200 height 16
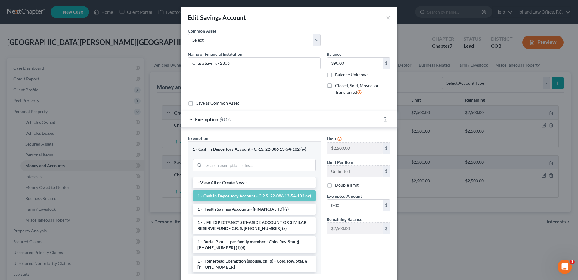
click at [341, 213] on div "Limit $2,500.00 $ Limit Per Item Unlimited $ Double limit Exempted Amount * 0.0…" at bounding box center [359, 187] width 70 height 104
click at [339, 207] on input "0.00" at bounding box center [355, 204] width 56 height 11
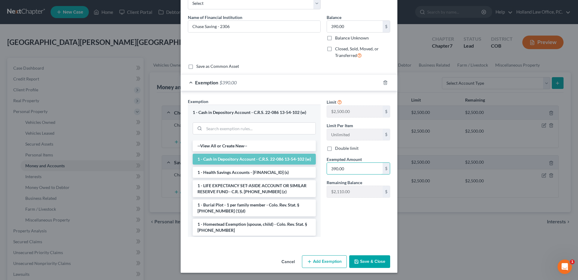
type input "390.00"
click at [375, 261] on button "Save & Close" at bounding box center [369, 261] width 41 height 13
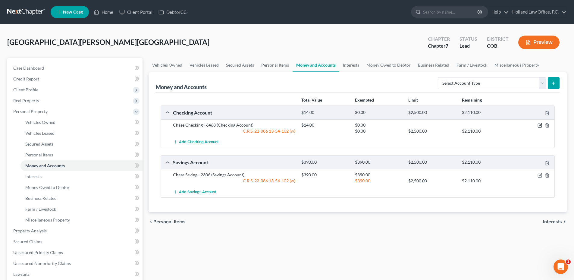
click at [538, 125] on icon "button" at bounding box center [539, 125] width 5 height 5
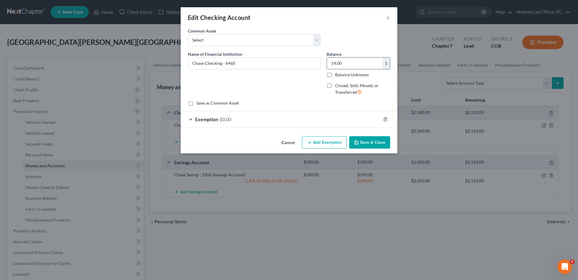
click at [350, 68] on input "14.00" at bounding box center [355, 63] width 56 height 11
type input "390.00"
click at [311, 123] on div "Exemption $0.00" at bounding box center [281, 119] width 200 height 16
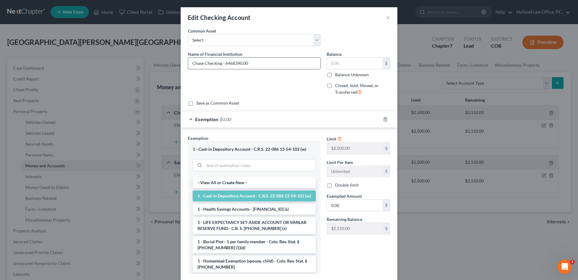
type input "Chase Checking - 6468"
type input "14.00"
click at [343, 205] on input "0.00" at bounding box center [355, 204] width 56 height 11
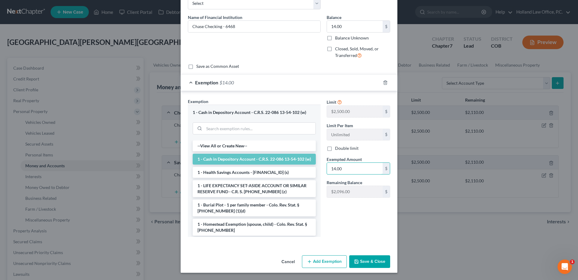
type input "14.00"
click at [364, 260] on button "Save & Close" at bounding box center [369, 261] width 41 height 13
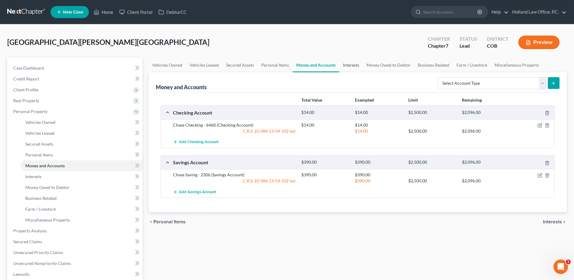
click at [342, 64] on link "Interests" at bounding box center [350, 65] width 23 height 14
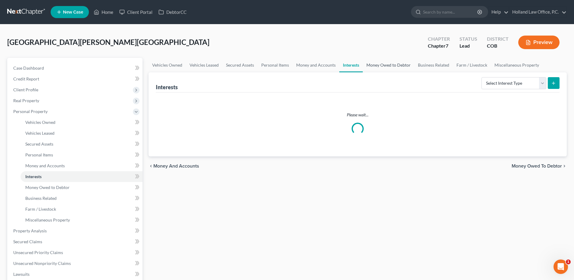
click at [390, 66] on link "Money Owed to Debtor" at bounding box center [389, 65] width 52 height 14
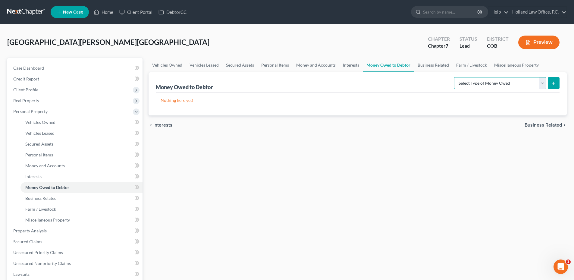
click at [469, 88] on select "Select Type of Money Owed Accounts Receivable Alimony Child Support Claims Agai…" at bounding box center [500, 83] width 92 height 12
select select "unpaid_wages"
click at [455, 77] on select "Select Type of Money Owed Accounts Receivable Alimony Child Support Claims Agai…" at bounding box center [500, 83] width 92 height 12
click at [550, 83] on button "submit" at bounding box center [554, 83] width 12 height 12
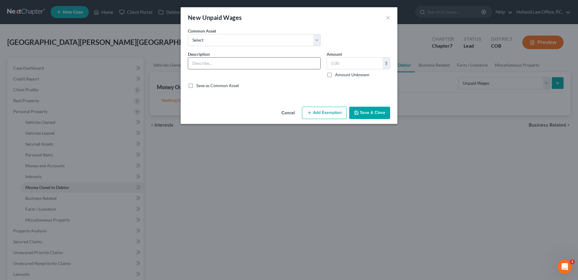
click at [215, 61] on input "text" at bounding box center [254, 63] width 132 height 11
click at [219, 67] on input "text" at bounding box center [254, 63] width 132 height 11
click at [228, 65] on input "text" at bounding box center [254, 63] width 132 height 11
click at [211, 64] on input "text" at bounding box center [254, 63] width 132 height 11
paste input "Unpaid Wages: 25hrs x $16.50/hr = $412.50"
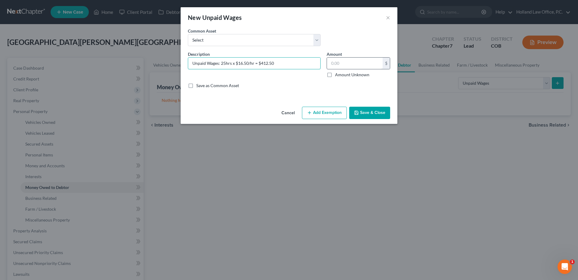
type input "Unpaid Wages: 25hrs x $16.50/hr = $412.50"
click at [337, 62] on input "text" at bounding box center [355, 63] width 56 height 11
type input "412.50"
click at [330, 114] on button "Add Exemption" at bounding box center [324, 113] width 45 height 13
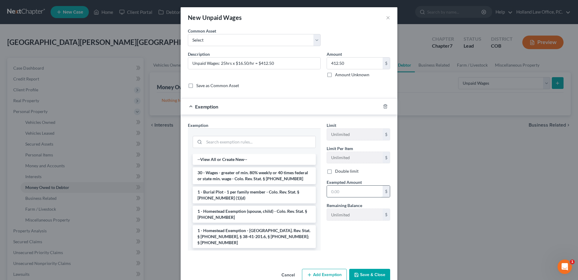
click at [345, 194] on input "text" at bounding box center [355, 191] width 56 height 11
click at [344, 197] on input "text" at bounding box center [355, 191] width 56 height 11
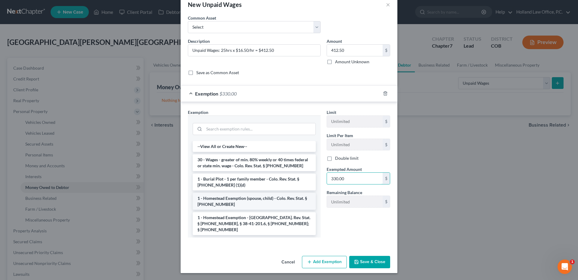
scroll to position [13, 0]
type input "330.00"
click at [242, 163] on li "30 - Wages - greater of min. 80% weekly or 40 times federal or state min. wage …" at bounding box center [254, 162] width 123 height 17
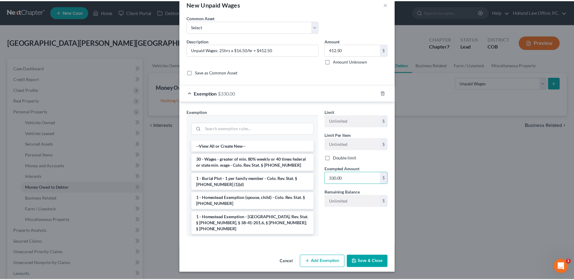
scroll to position [0, 0]
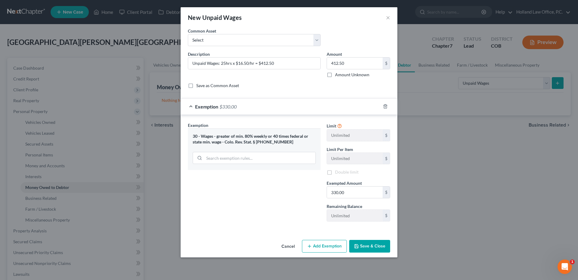
click at [366, 245] on button "Save & Close" at bounding box center [369, 246] width 41 height 13
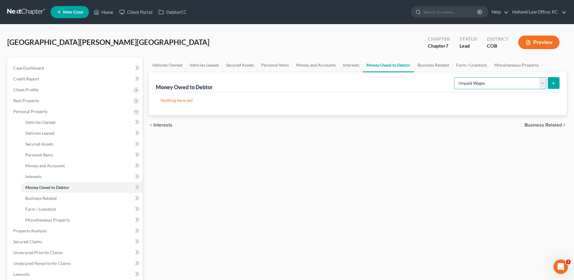
click at [511, 84] on select "Select Type of Money Owed Accounts Receivable Alimony Child Support Claims Agai…" at bounding box center [500, 83] width 92 height 12
click at [512, 84] on select "Select Type of Money Owed Accounts Receivable Alimony Child Support Claims Agai…" at bounding box center [500, 83] width 92 height 12
click at [557, 84] on button "submit" at bounding box center [554, 83] width 12 height 12
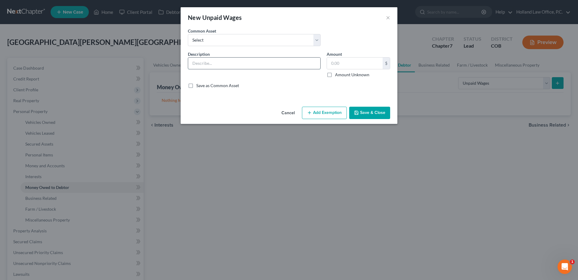
click at [223, 61] on input "text" at bounding box center [254, 63] width 132 height 11
paste input "Unpaid Wages: 25hrs x $16.50/hr = $412.50"
type input "Unpaid Wages: 25hrs x $16.50/hr = $412.50"
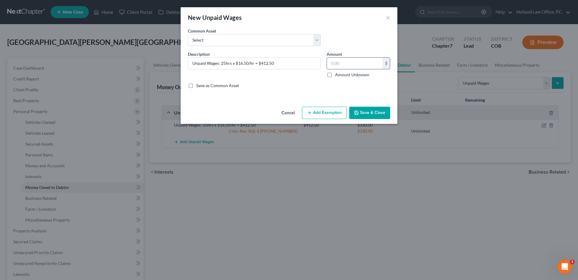
click at [348, 63] on input "text" at bounding box center [355, 63] width 56 height 11
drag, startPoint x: 275, startPoint y: 115, endPoint x: 283, endPoint y: 113, distance: 8.1
click at [276, 115] on div "Cancel Add Exemption Save & Close" at bounding box center [289, 114] width 217 height 20
click at [283, 113] on button "Cancel" at bounding box center [288, 113] width 23 height 12
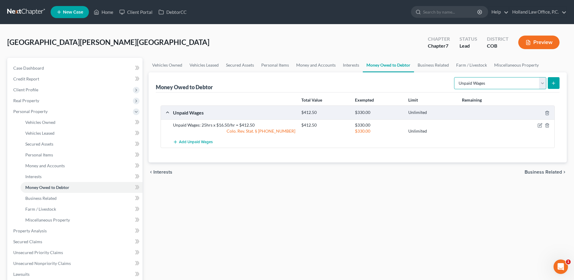
click at [481, 83] on select "Select Type of Money Owed Accounts Receivable Alimony Child Support Claims Agai…" at bounding box center [500, 83] width 92 height 12
select select "sick_or_vacation_pay"
click at [455, 77] on select "Select Type of Money Owed Accounts Receivable Alimony Child Support Claims Agai…" at bounding box center [500, 83] width 92 height 12
click at [529, 86] on select "Select Type of Money Owed Accounts Receivable Alimony Child Support Claims Agai…" at bounding box center [500, 83] width 92 height 12
click at [551, 83] on icon "submit" at bounding box center [553, 83] width 5 height 5
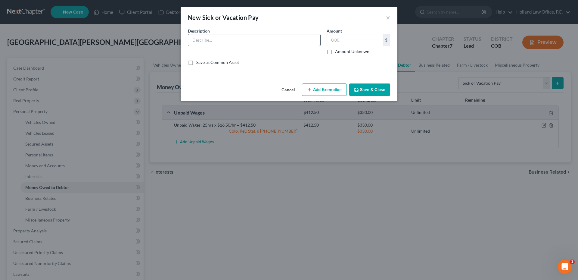
click at [220, 42] on input "text" at bounding box center [254, 39] width 132 height 11
type input "PTO 32hrs x $16.50/hr ="
click at [354, 41] on input "text" at bounding box center [355, 39] width 56 height 11
type input "528"
click at [318, 92] on button "Add Exemption" at bounding box center [324, 89] width 45 height 13
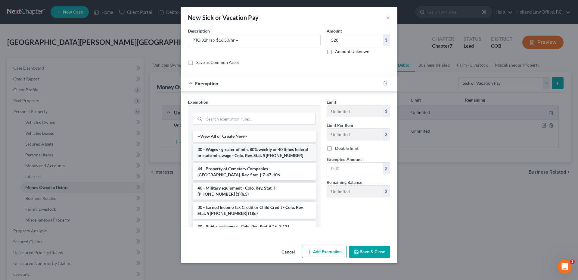
click at [242, 155] on li "30 - Wages - greater of min. 80% weekly or 40 times federal or state min. wage …" at bounding box center [254, 152] width 123 height 17
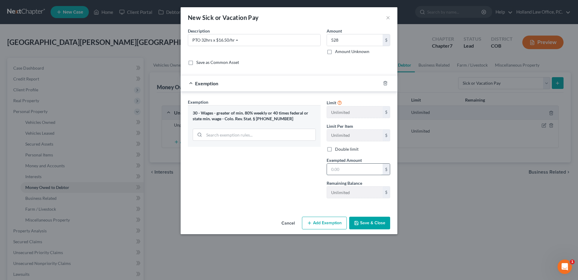
click at [354, 166] on input "text" at bounding box center [355, 169] width 56 height 11
type input "528.00"
click at [351, 39] on input "528" at bounding box center [355, 39] width 56 height 11
type input "528.00"
click at [376, 223] on button "Save & Close" at bounding box center [369, 223] width 41 height 13
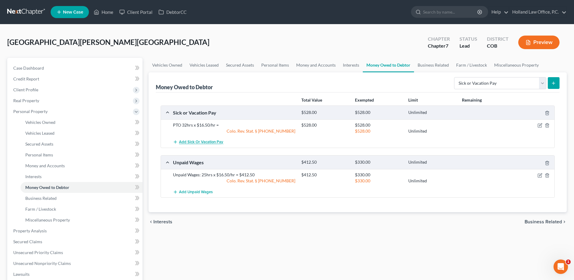
click at [206, 140] on span "Add Sick or Vacation Pay" at bounding box center [201, 142] width 44 height 5
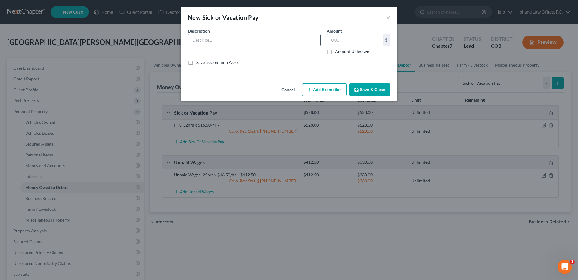
click at [221, 41] on input "text" at bounding box center [254, 39] width 132 height 11
click at [208, 42] on input "Sick" at bounding box center [254, 39] width 132 height 11
type input "Sick"
click at [286, 91] on button "Cancel" at bounding box center [288, 90] width 23 height 12
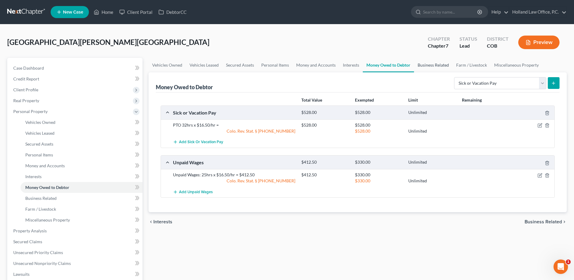
click at [424, 64] on link "Business Related" at bounding box center [433, 65] width 39 height 14
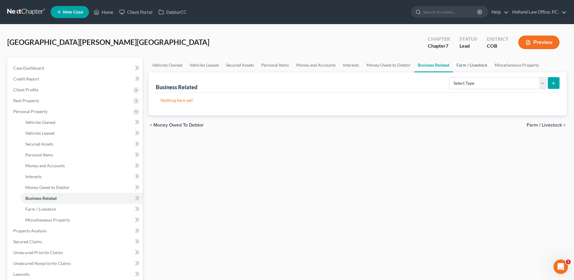
click at [469, 65] on link "Farm / Livestock" at bounding box center [472, 65] width 38 height 14
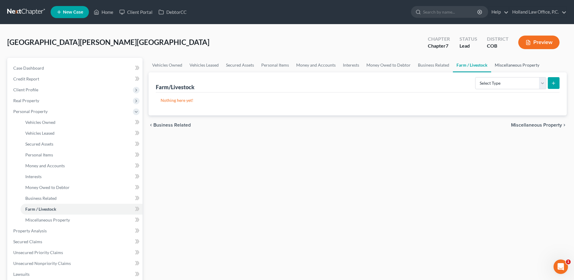
click at [514, 64] on link "Miscellaneous Property" at bounding box center [517, 65] width 52 height 14
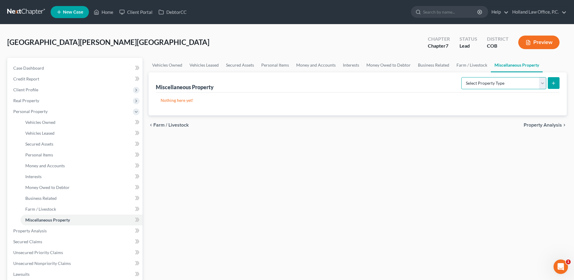
click at [494, 87] on select "Select Property Type Assigned for Creditor Benefit [DATE] Holding for Another N…" at bounding box center [503, 83] width 85 height 12
click at [497, 86] on select "Select Property Type Assigned for Creditor Benefit [DATE] Holding for Another N…" at bounding box center [503, 83] width 85 height 12
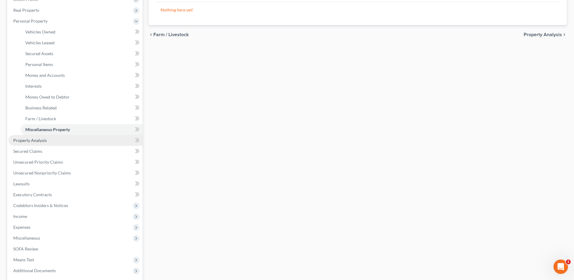
click at [45, 139] on span "Property Analysis" at bounding box center [29, 140] width 33 height 5
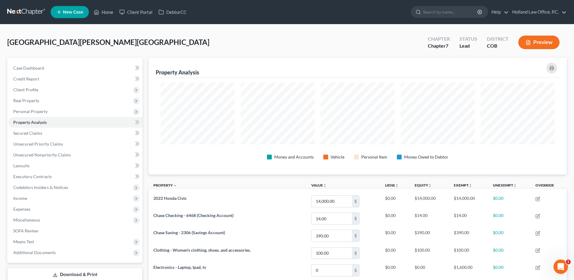
scroll to position [60, 0]
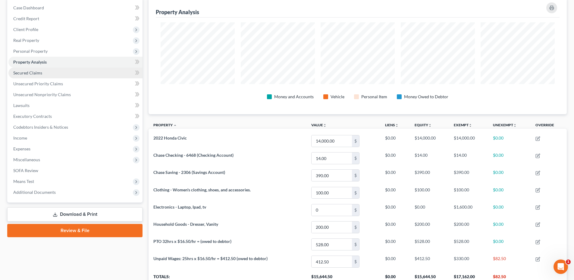
click at [52, 70] on link "Secured Claims" at bounding box center [75, 72] width 134 height 11
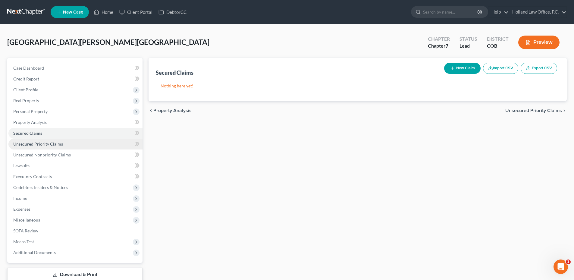
click at [54, 146] on link "Unsecured Priority Claims" at bounding box center [75, 144] width 134 height 11
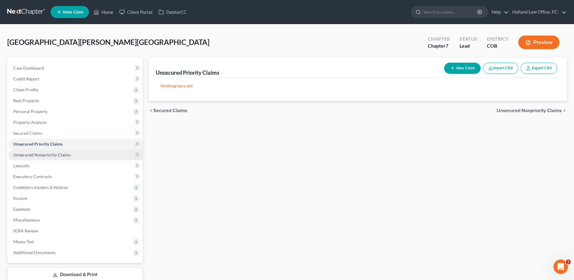
click at [64, 154] on span "Unsecured Nonpriority Claims" at bounding box center [42, 154] width 58 height 5
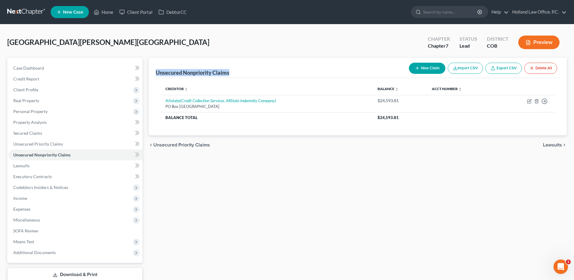
drag, startPoint x: 159, startPoint y: 74, endPoint x: 239, endPoint y: 75, distance: 79.8
click at [239, 75] on div "Unsecured Nonpriority Claims New Claim Import CSV Export CSV Delete All Credito…" at bounding box center [357, 96] width 418 height 77
click at [239, 75] on div "Unsecured Nonpriority Claims New Claim Import CSV Export CSV Delete All" at bounding box center [358, 68] width 404 height 20
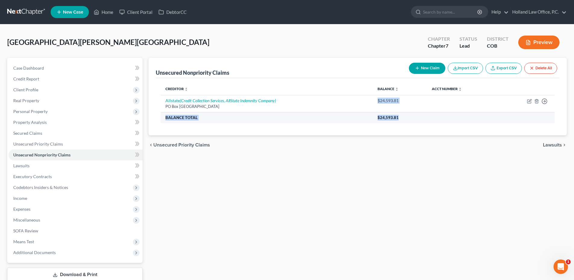
drag, startPoint x: 377, startPoint y: 99, endPoint x: 407, endPoint y: 120, distance: 36.6
click at [407, 120] on tbody "Allstate (Credit Collection Services, AllState Indemnity Company) [GEOGRAPHIC_D…" at bounding box center [358, 109] width 394 height 28
click at [407, 120] on th "$24,593.81" at bounding box center [464, 117] width 182 height 11
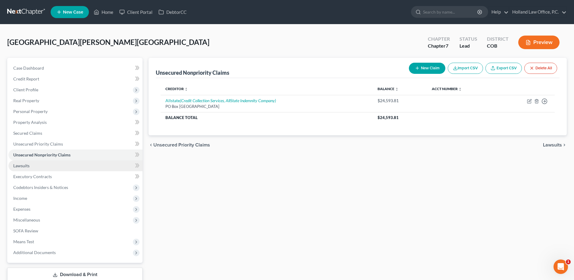
click at [43, 169] on link "Lawsuits" at bounding box center [75, 165] width 134 height 11
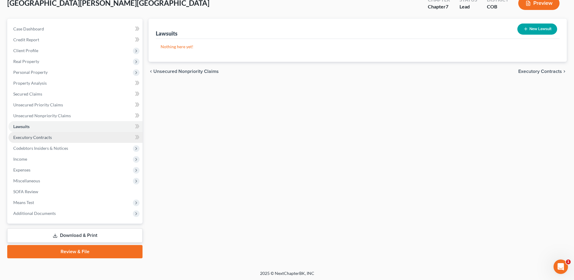
scroll to position [40, 0]
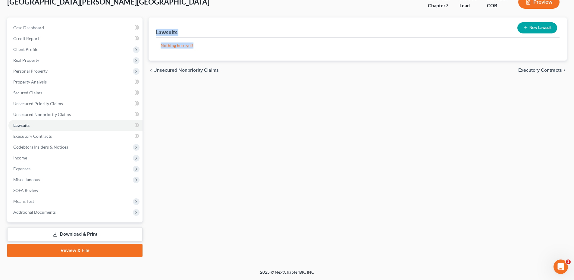
drag, startPoint x: 155, startPoint y: 32, endPoint x: 204, endPoint y: 45, distance: 50.1
click at [204, 45] on div "Lawsuits New Lawsuit Nothing here yet! Court Name Date Filed Status Creditor Na…" at bounding box center [357, 38] width 418 height 43
click at [204, 45] on p "Nothing here yet!" at bounding box center [358, 45] width 394 height 6
click at [48, 137] on span "Executory Contracts" at bounding box center [32, 135] width 39 height 5
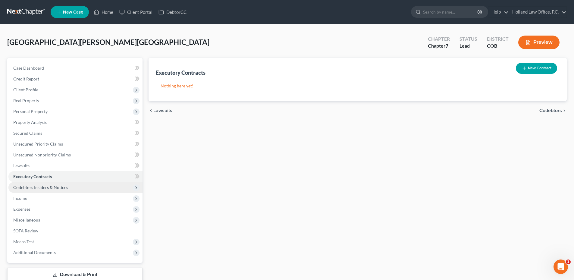
click at [39, 185] on span "Codebtors Insiders & Notices" at bounding box center [40, 187] width 55 height 5
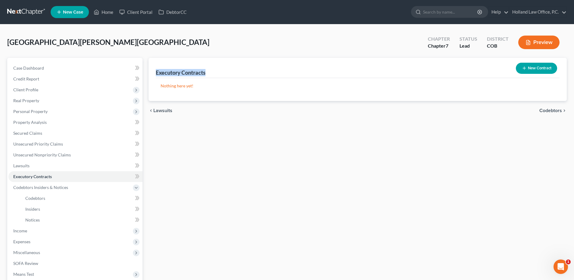
drag, startPoint x: 154, startPoint y: 72, endPoint x: 211, endPoint y: 73, distance: 56.9
click at [211, 73] on div "Executory Contracts New Contract Nothing here yet!" at bounding box center [357, 79] width 418 height 43
click at [211, 73] on div "Executory Contracts New Contract" at bounding box center [358, 68] width 404 height 20
click at [38, 230] on span "Income" at bounding box center [75, 230] width 134 height 11
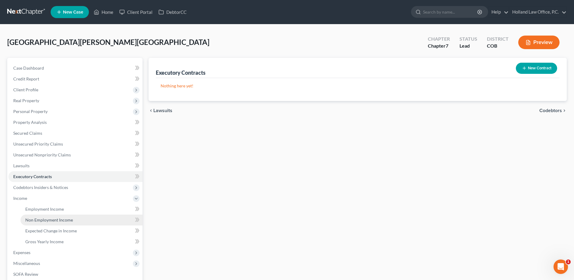
click at [47, 215] on link "Non Employment Income" at bounding box center [81, 219] width 122 height 11
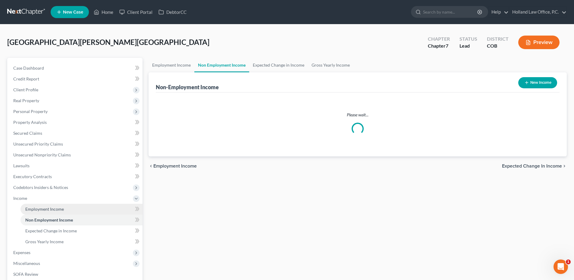
click at [50, 210] on span "Employment Income" at bounding box center [44, 208] width 39 height 5
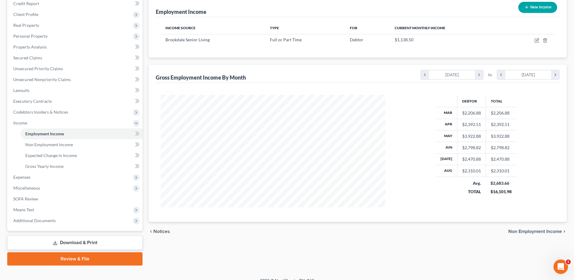
scroll to position [84, 0]
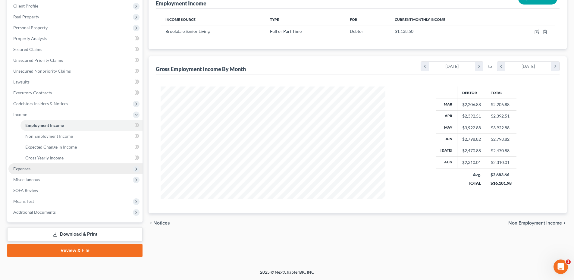
click at [21, 167] on span "Expenses" at bounding box center [21, 168] width 17 height 5
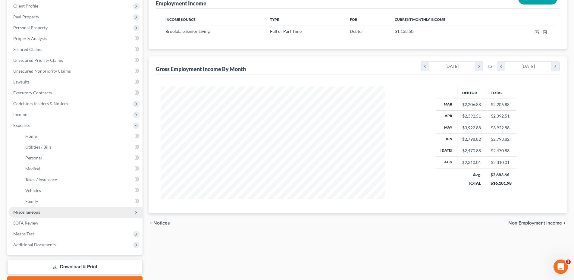
click at [36, 215] on span "Miscellaneous" at bounding box center [75, 212] width 134 height 11
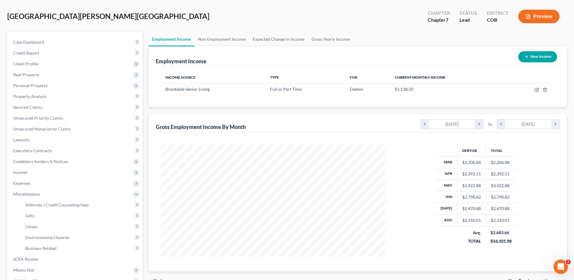
scroll to position [0, 0]
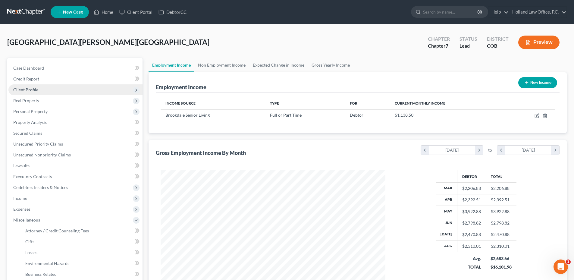
click at [34, 92] on span "Client Profile" at bounding box center [25, 89] width 25 height 5
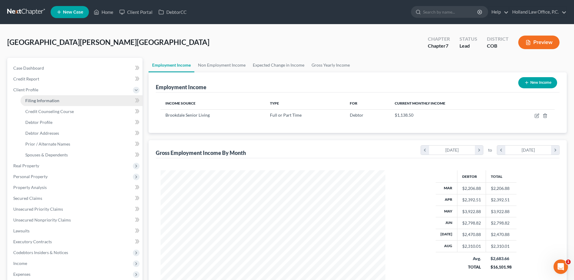
click at [49, 98] on span "Filing Information" at bounding box center [42, 100] width 34 height 5
select select "1"
select select "0"
select select "5"
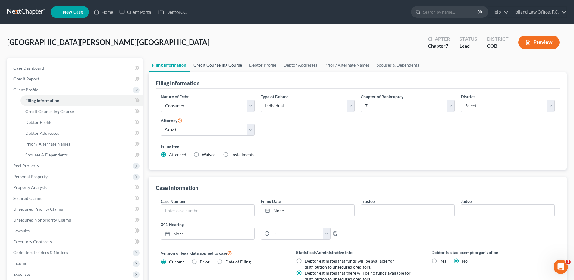
click at [225, 69] on link "Credit Counseling Course" at bounding box center [218, 65] width 56 height 14
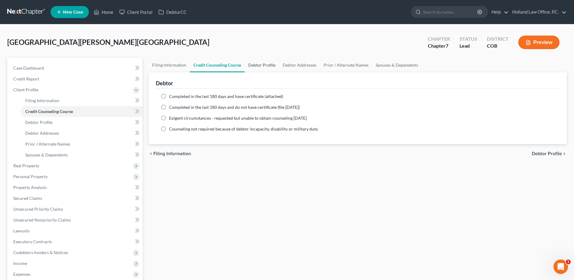
click at [260, 68] on link "Debtor Profile" at bounding box center [262, 65] width 34 height 14
select select "0"
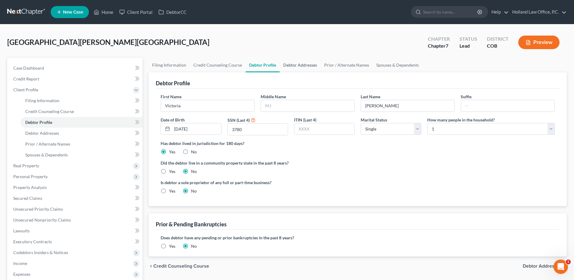
click at [293, 69] on link "Debtor Addresses" at bounding box center [299, 65] width 41 height 14
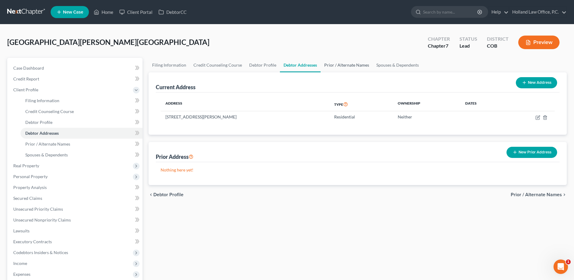
click at [339, 67] on link "Prior / Alternate Names" at bounding box center [346, 65] width 52 height 14
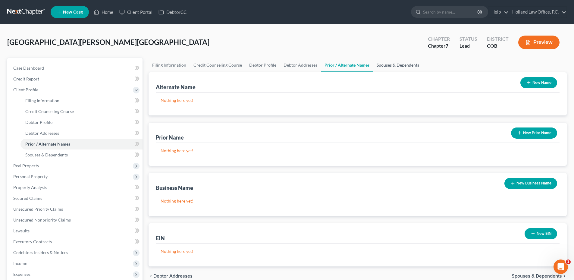
click at [388, 67] on link "Spouses & Dependents" at bounding box center [398, 65] width 50 height 14
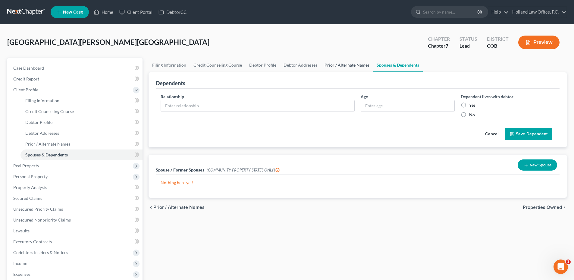
click at [360, 67] on link "Prior / Alternate Names" at bounding box center [347, 65] width 52 height 14
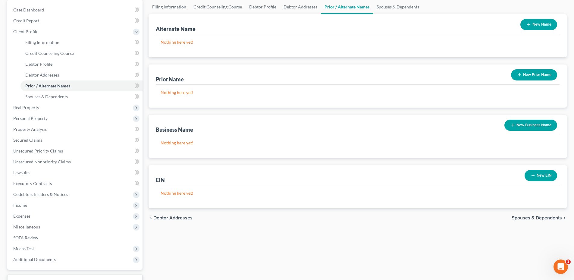
scroll to position [105, 0]
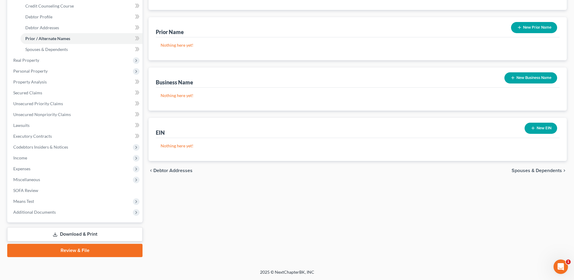
click at [85, 233] on link "Download & Print" at bounding box center [74, 234] width 135 height 14
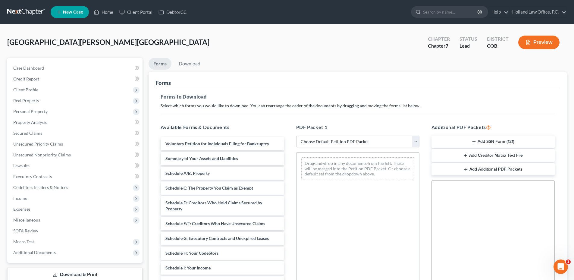
click at [331, 140] on select "Choose Default Petition PDF Packet Complete Bankruptcy Petition (all forms and …" at bounding box center [357, 142] width 123 height 12
select select "0"
click at [296, 136] on select "Choose Default Petition PDF Packet Complete Bankruptcy Petition (all forms and …" at bounding box center [357, 142] width 123 height 12
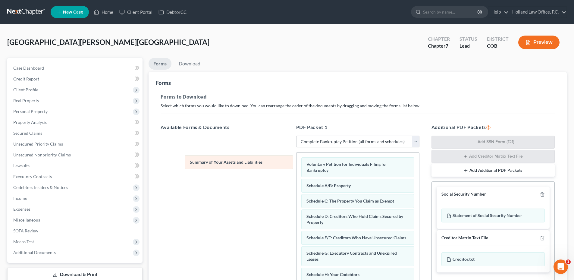
drag, startPoint x: 361, startPoint y: 186, endPoint x: 215, endPoint y: 146, distance: 151.3
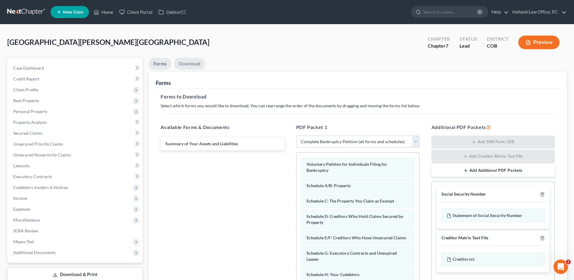
click at [198, 66] on link "Download" at bounding box center [189, 64] width 31 height 12
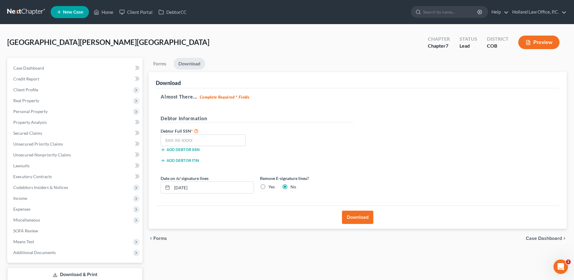
click at [198, 66] on link "Download" at bounding box center [189, 64] width 32 height 12
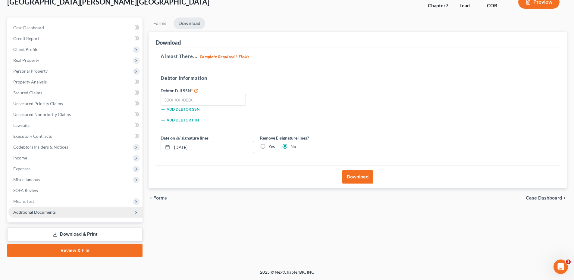
click at [56, 213] on span "Additional Documents" at bounding box center [75, 212] width 134 height 11
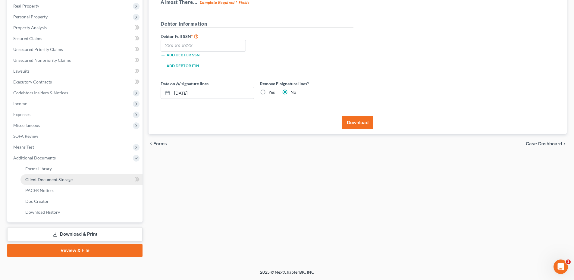
click at [65, 177] on span "Client Document Storage" at bounding box center [48, 179] width 47 height 5
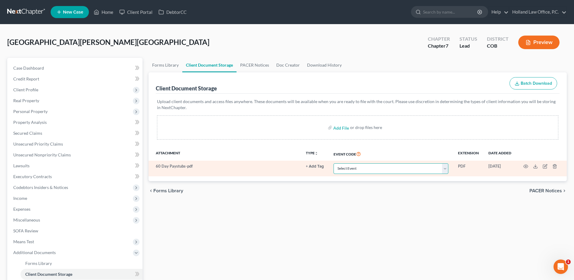
click at [376, 169] on select "Select Event 1009-1.1 Notice of Amendments 20 Largest Unsecured Creditors Amend…" at bounding box center [390, 168] width 115 height 11
select select "28"
click at [333, 163] on select "Select Event 1009-1.1 Notice of Amendments 20 Largest Unsecured Creditors Amend…" at bounding box center [390, 168] width 115 height 11
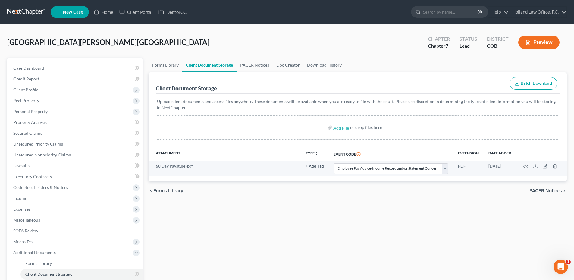
click at [372, 188] on div "chevron_left Forms Library PACER Notices chevron_right" at bounding box center [357, 190] width 418 height 19
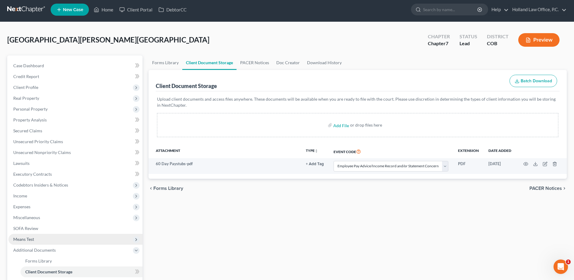
scroll to position [95, 0]
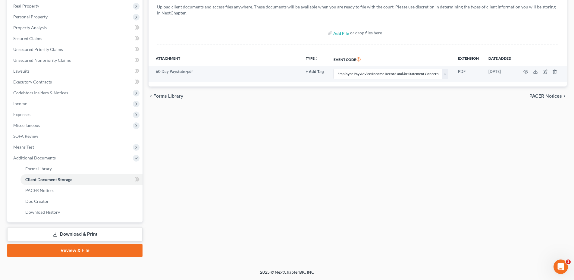
click at [61, 231] on link "Download & Print" at bounding box center [74, 234] width 135 height 14
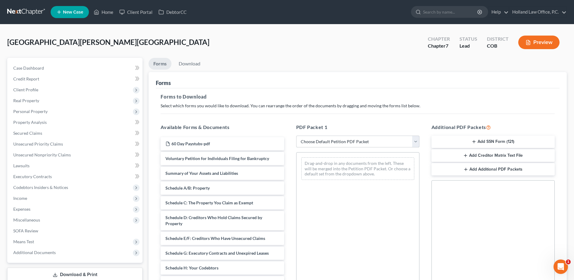
click at [332, 142] on select "Choose Default Petition PDF Packet Complete Bankruptcy Petition (all forms and …" at bounding box center [357, 142] width 123 height 12
select select "0"
click at [296, 136] on select "Choose Default Petition PDF Packet Complete Bankruptcy Petition (all forms and …" at bounding box center [357, 142] width 123 height 12
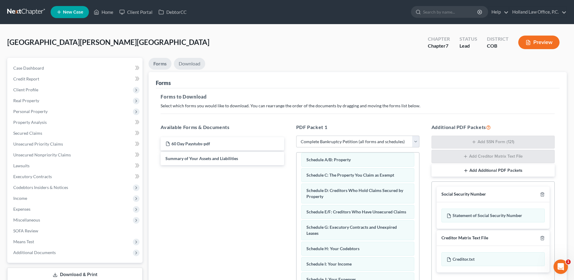
click at [181, 67] on link "Download" at bounding box center [189, 64] width 31 height 12
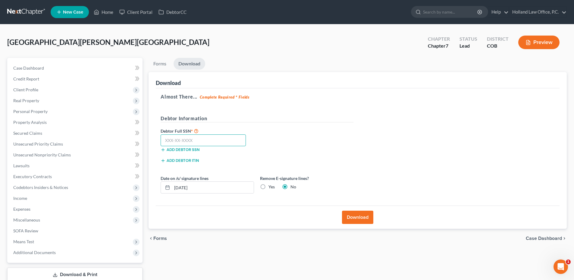
click at [197, 139] on input "text" at bounding box center [203, 140] width 85 height 12
click at [183, 133] on label "Debtor Full SSN *" at bounding box center [207, 130] width 99 height 7
click at [183, 136] on input "text" at bounding box center [203, 140] width 85 height 12
type input "5"
type input "653-38-3780"
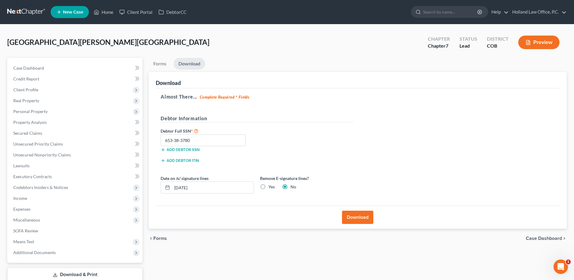
click at [268, 185] on label "Yes" at bounding box center [271, 187] width 6 height 6
click at [271, 185] on input "Yes" at bounding box center [273, 186] width 4 height 4
radio input "true"
radio input "false"
click at [360, 214] on button "Download" at bounding box center [357, 217] width 31 height 13
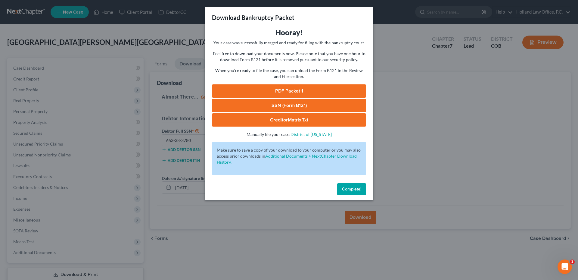
click at [292, 93] on link "PDF Packet 1" at bounding box center [289, 90] width 154 height 13
click at [306, 108] on link "SSN (Form B121)" at bounding box center [289, 105] width 154 height 13
drag, startPoint x: 357, startPoint y: 188, endPoint x: 352, endPoint y: 184, distance: 6.0
click at [357, 188] on span "Complete!" at bounding box center [351, 188] width 19 height 5
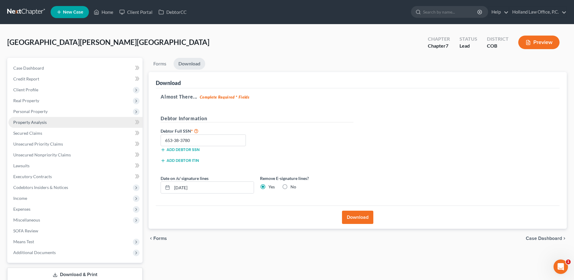
click at [36, 124] on span "Property Analysis" at bounding box center [29, 122] width 33 height 5
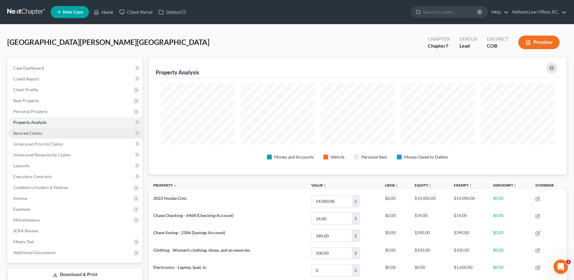
scroll to position [117, 418]
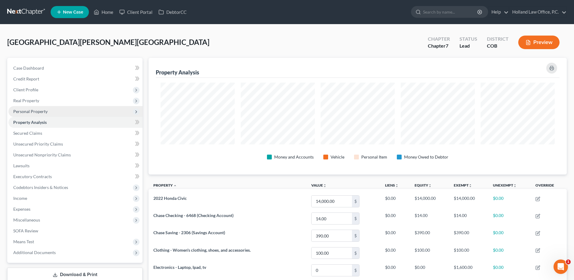
click at [63, 113] on span "Personal Property" at bounding box center [75, 111] width 134 height 11
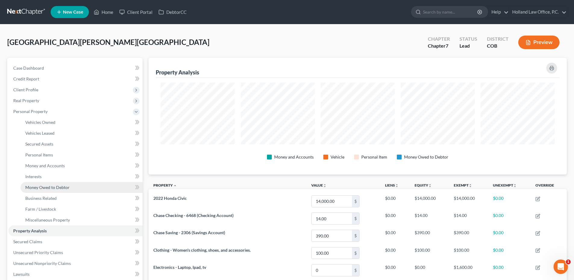
click at [51, 184] on link "Money Owed to Debtor" at bounding box center [81, 187] width 122 height 11
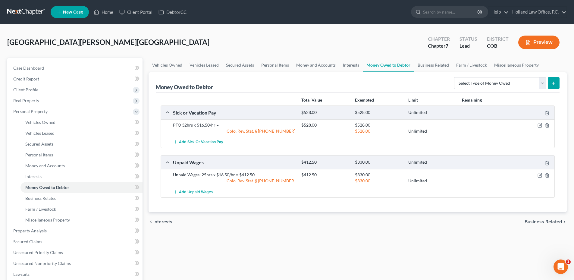
click at [544, 126] on div at bounding box center [533, 125] width 43 height 6
click at [537, 126] on div at bounding box center [533, 125] width 43 height 6
click at [538, 126] on icon "button" at bounding box center [539, 125] width 5 height 5
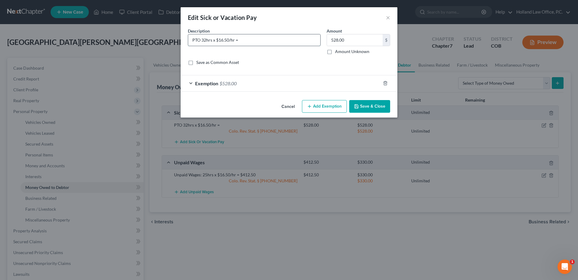
click at [291, 41] on input "PTO 32hrs x $16.50/hr =" at bounding box center [254, 39] width 132 height 11
drag, startPoint x: 295, startPoint y: 40, endPoint x: 196, endPoint y: 43, distance: 99.1
click at [180, 44] on div "Edit Sick or Vacation Pay × An exemption set must first be selected from the Fi…" at bounding box center [289, 140] width 578 height 280
type input "PTO 32hrs x $16.50/hr = 528.00"
click at [380, 103] on button "Save & Close" at bounding box center [369, 106] width 41 height 13
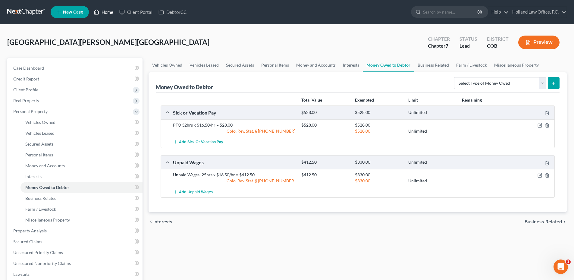
click at [100, 11] on link "Home" at bounding box center [104, 12] width 26 height 11
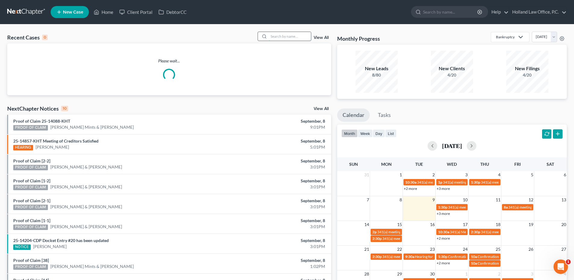
click at [298, 36] on input "search" at bounding box center [290, 36] width 42 height 9
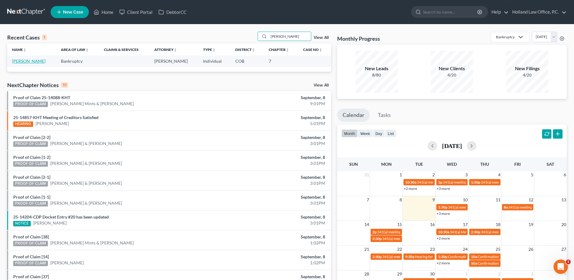
type input "[PERSON_NAME]"
click at [28, 62] on link "[PERSON_NAME]" at bounding box center [28, 60] width 33 height 5
